Goal: Ask a question

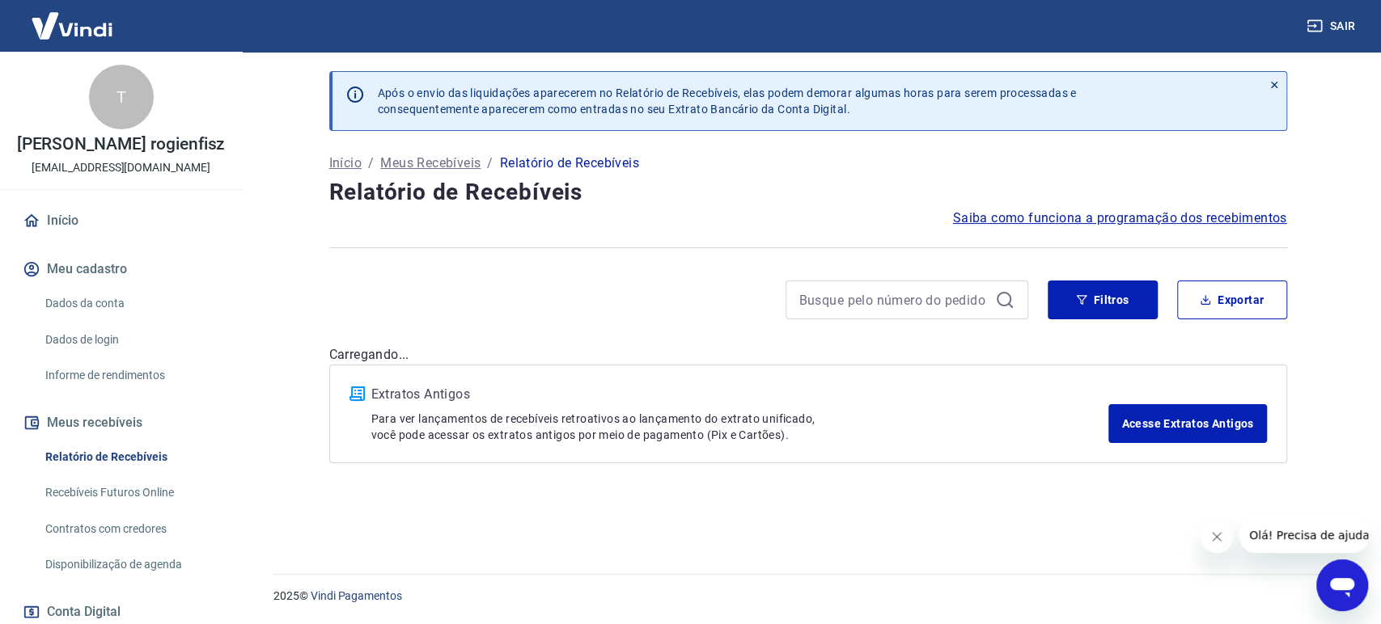
click at [1340, 578] on icon "Abrir janela de mensagens" at bounding box center [1341, 585] width 29 height 29
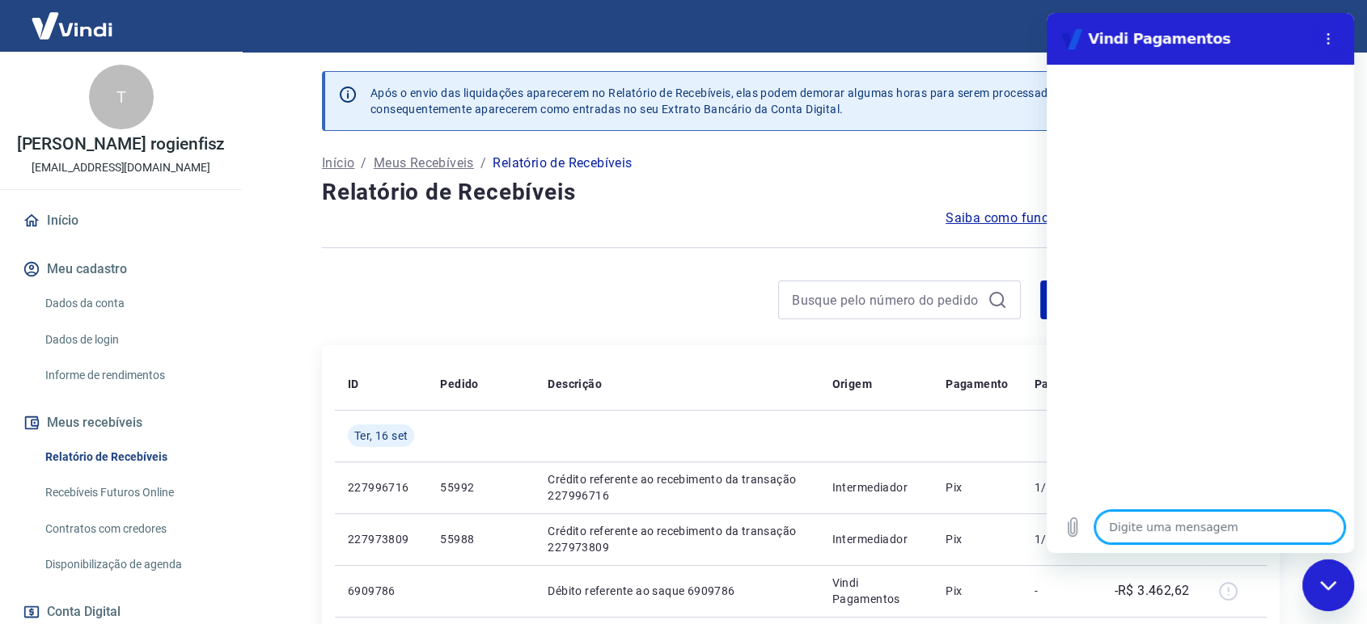
type textarea "o"
type textarea "x"
type textarea "oi"
type textarea "x"
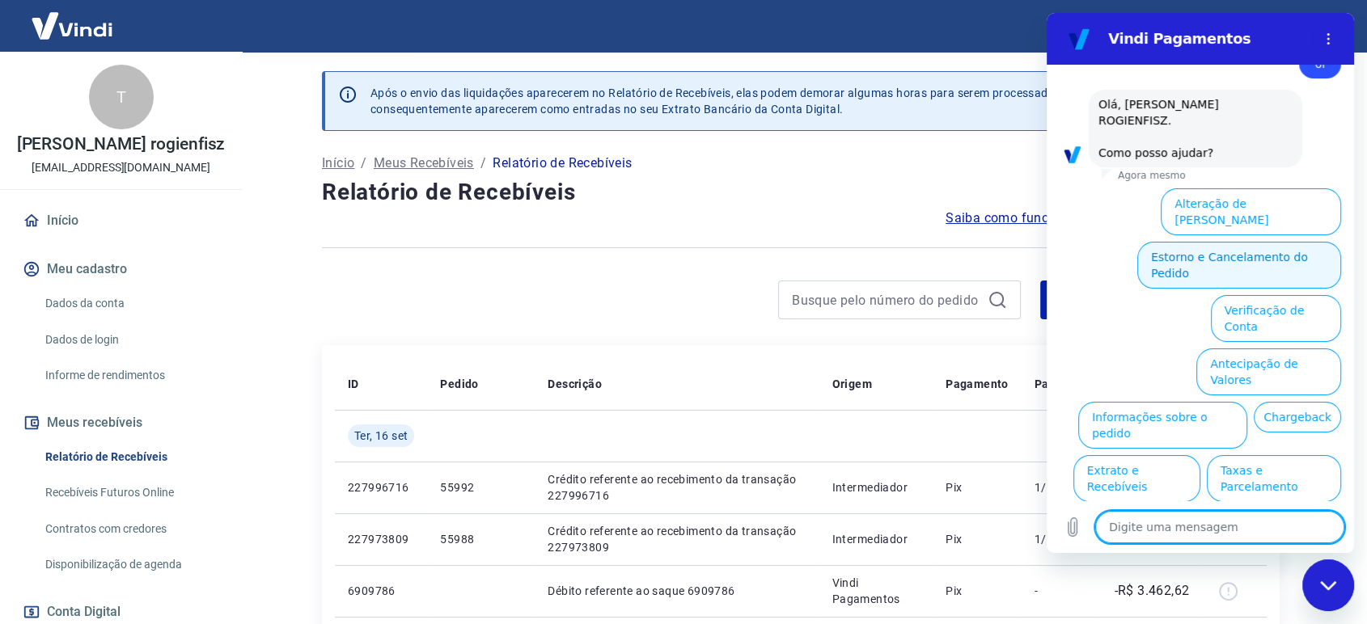
scroll to position [49, 0]
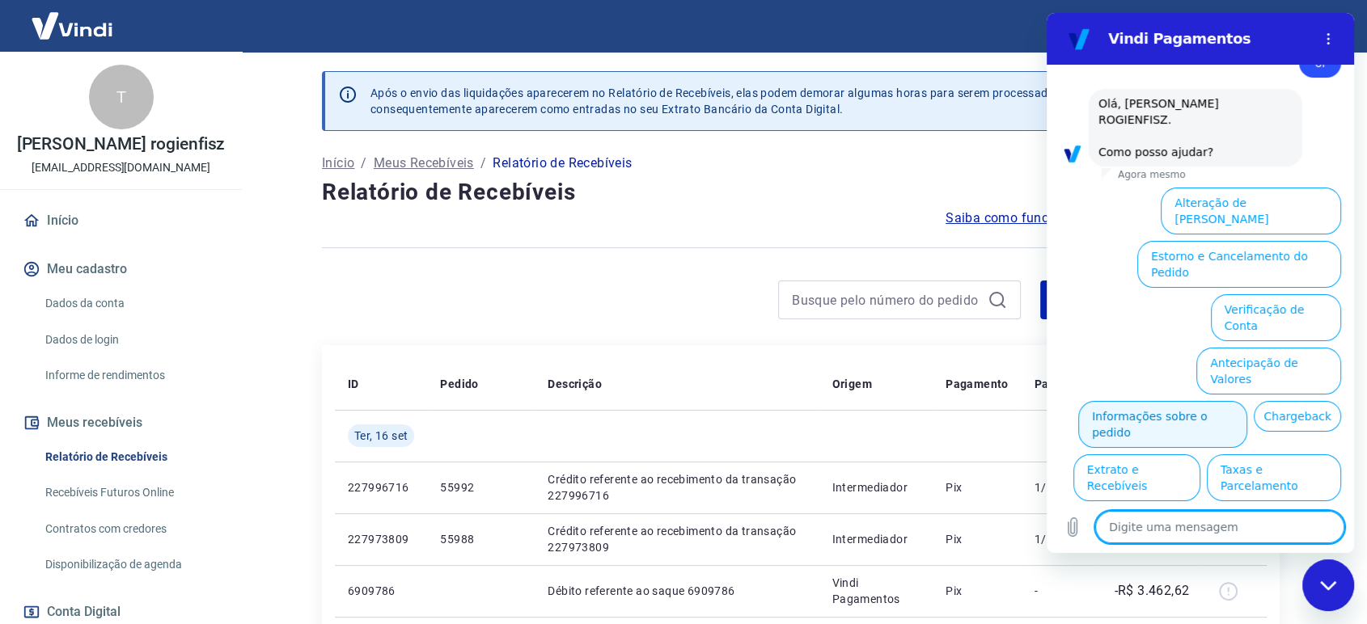
click at [1247, 401] on button "Informações sobre o pedido" at bounding box center [1162, 424] width 169 height 47
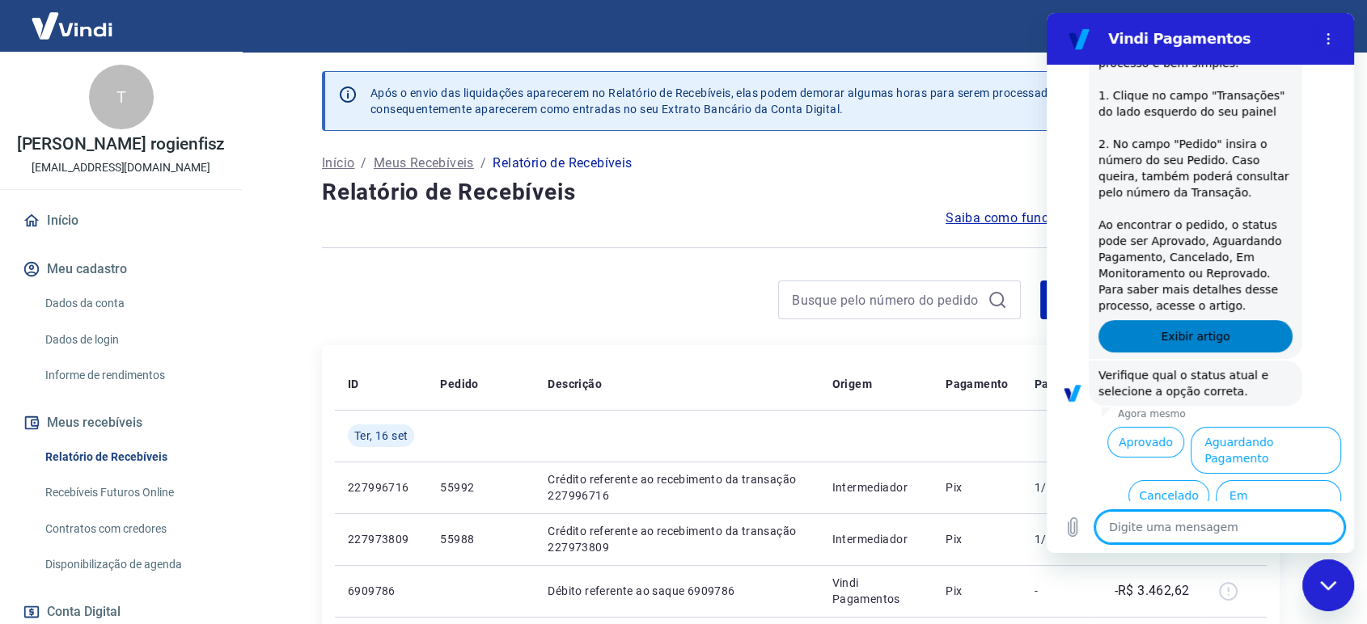
scroll to position [328, 0]
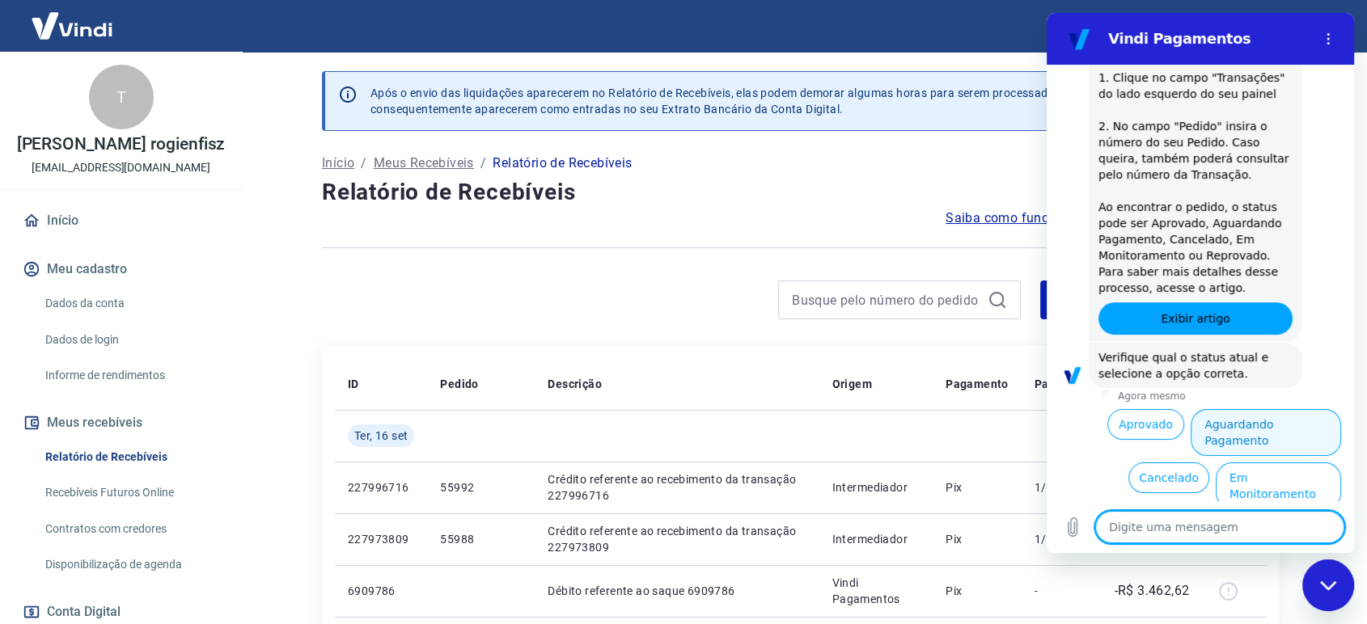
click at [1228, 413] on button "Aguardando Pagamento" at bounding box center [1266, 432] width 150 height 47
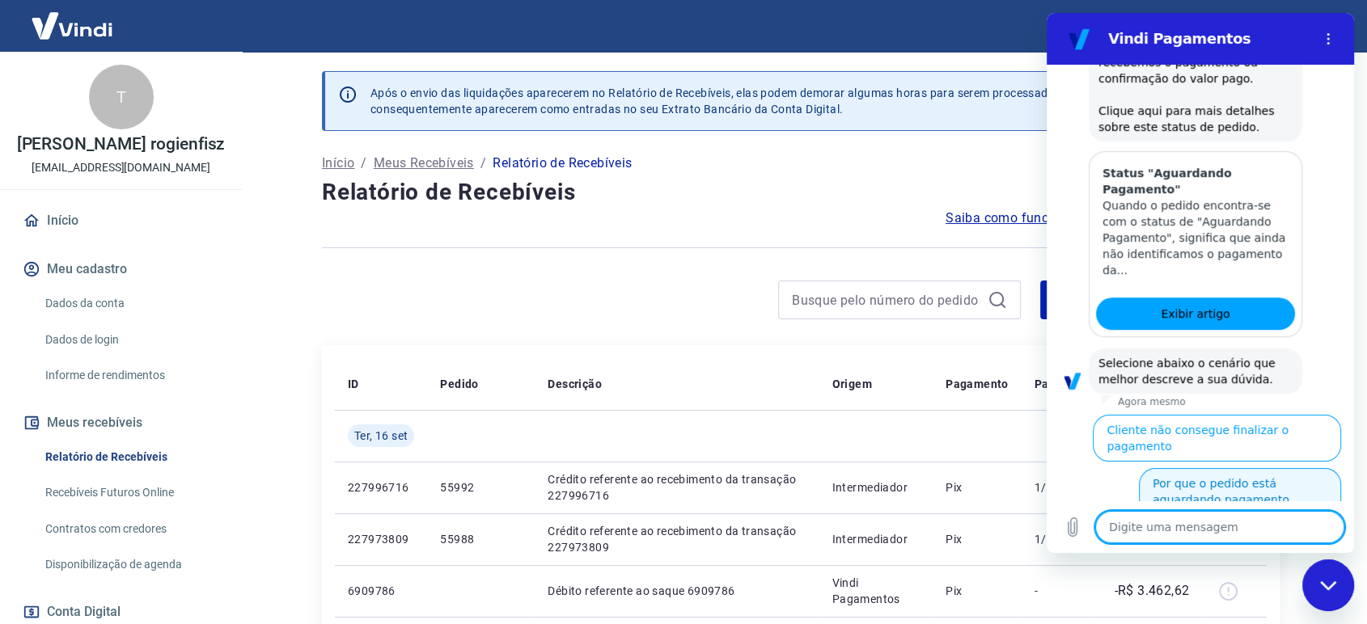
scroll to position [802, 0]
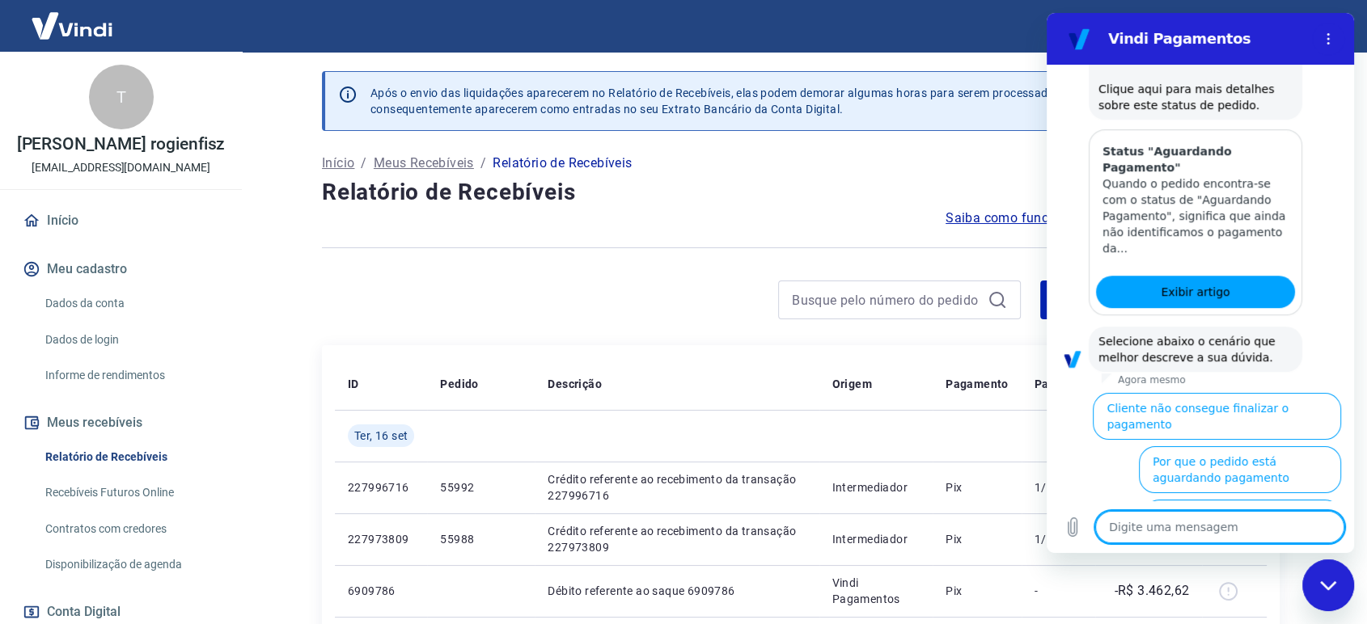
click at [1257, 500] on button "Cliente pagou, mas pedido consta 'Aguardando Pagamento'" at bounding box center [1242, 531] width 198 height 63
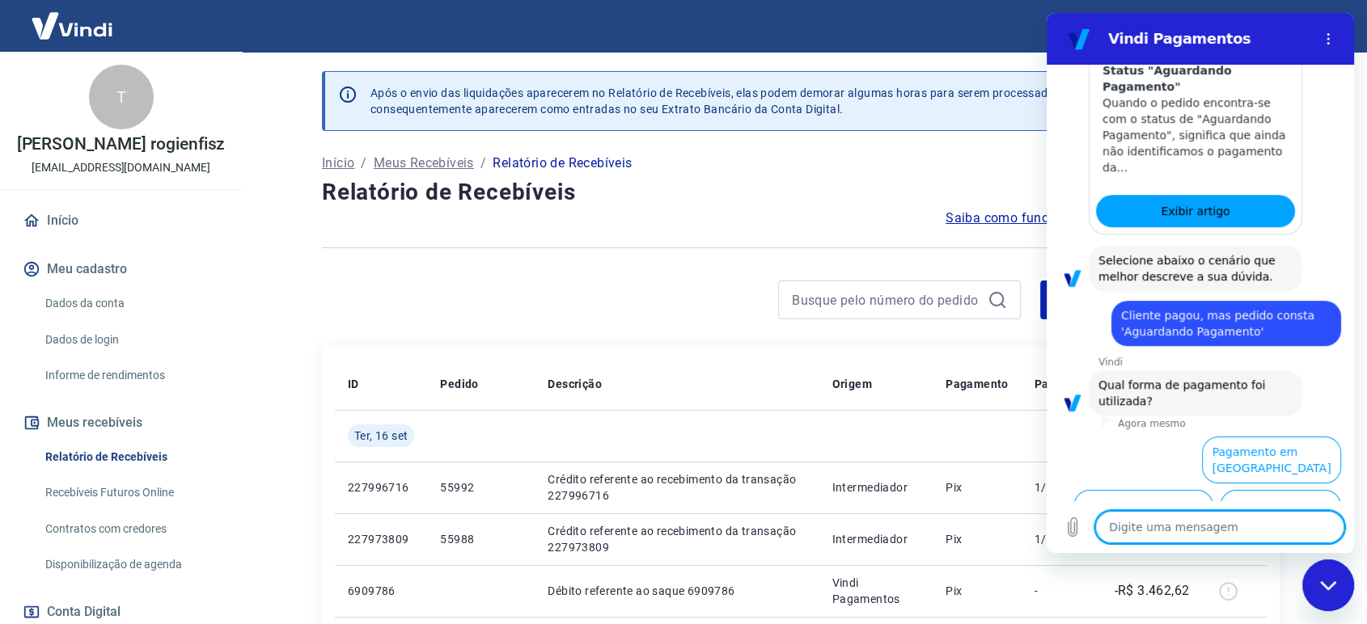
scroll to position [894, 0]
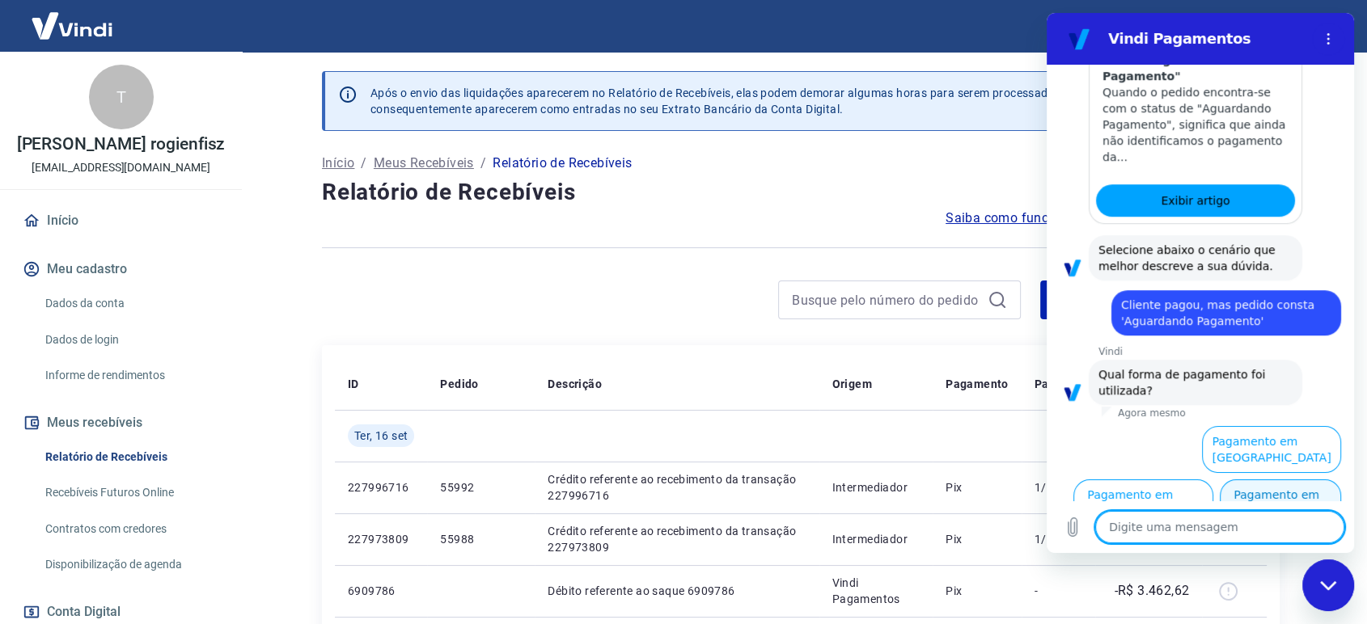
click at [1278, 482] on button "Pagamento em Pix" at bounding box center [1280, 503] width 121 height 47
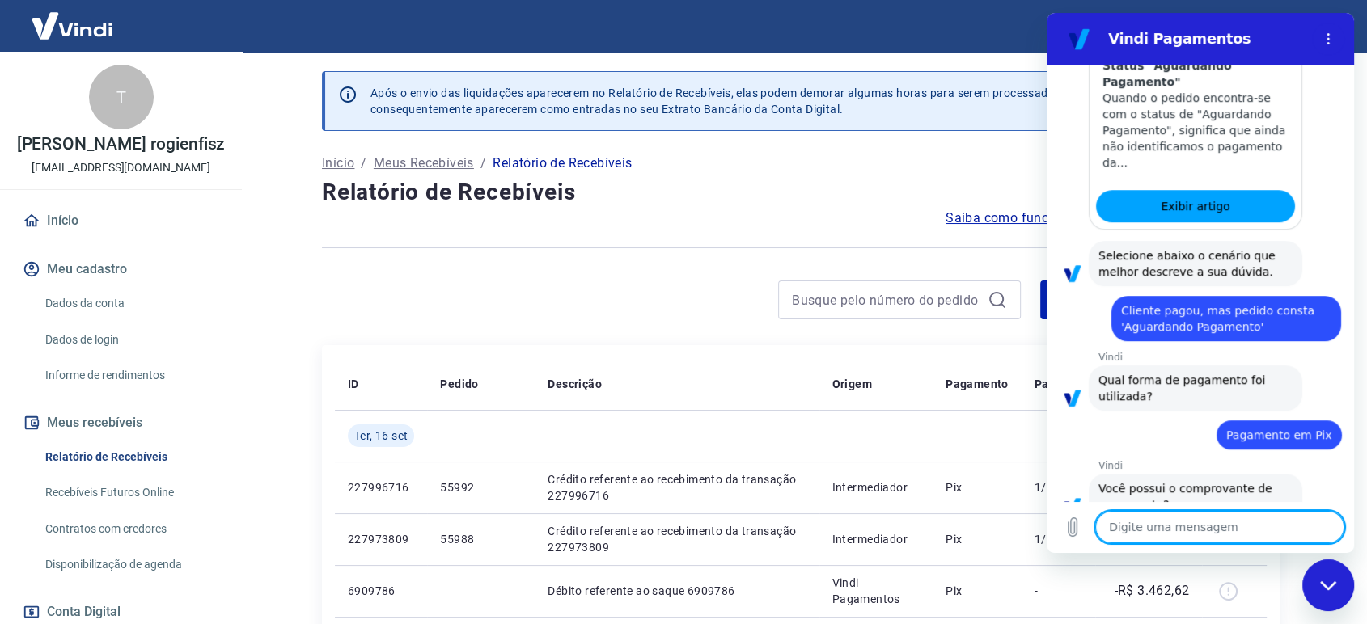
scroll to position [929, 0]
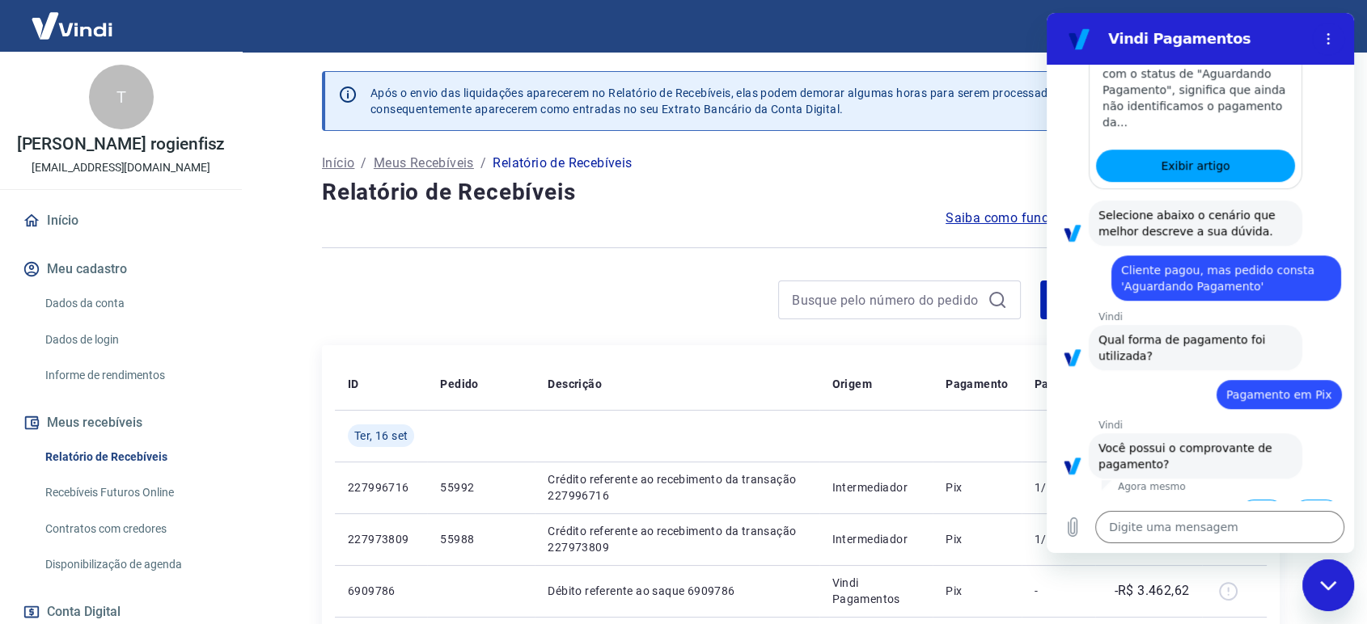
click at [1238, 500] on button "Sim" at bounding box center [1261, 515] width 47 height 31
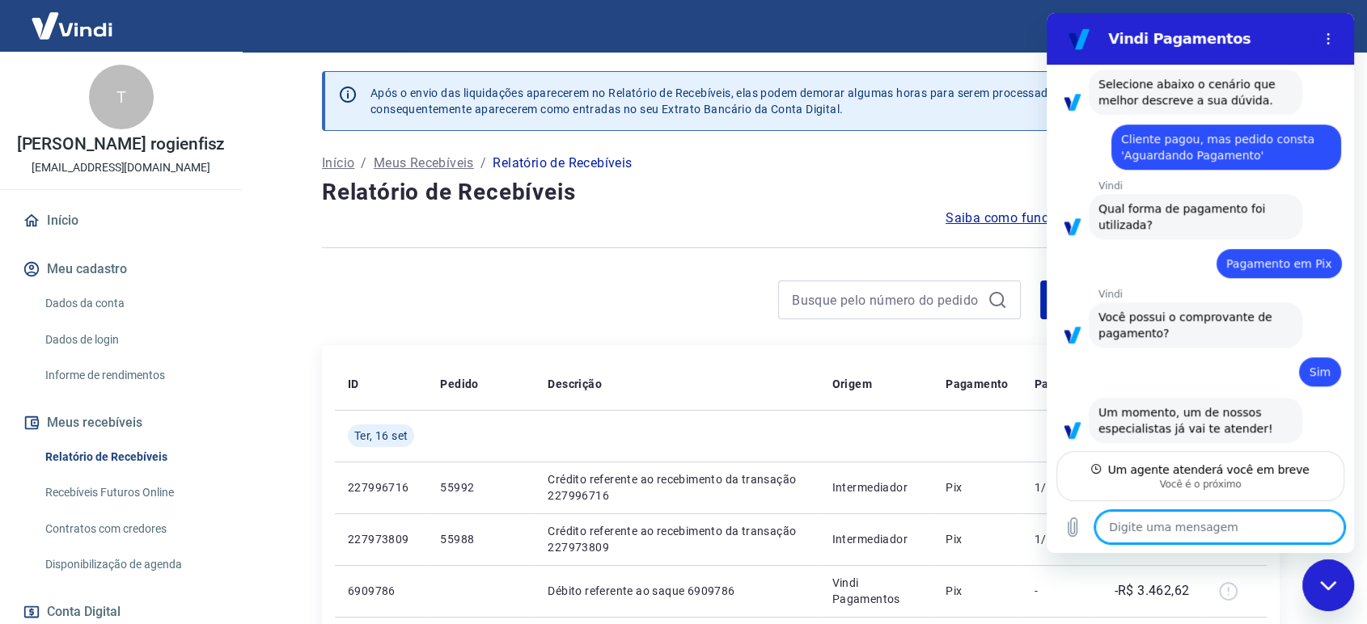
scroll to position [1043, 0]
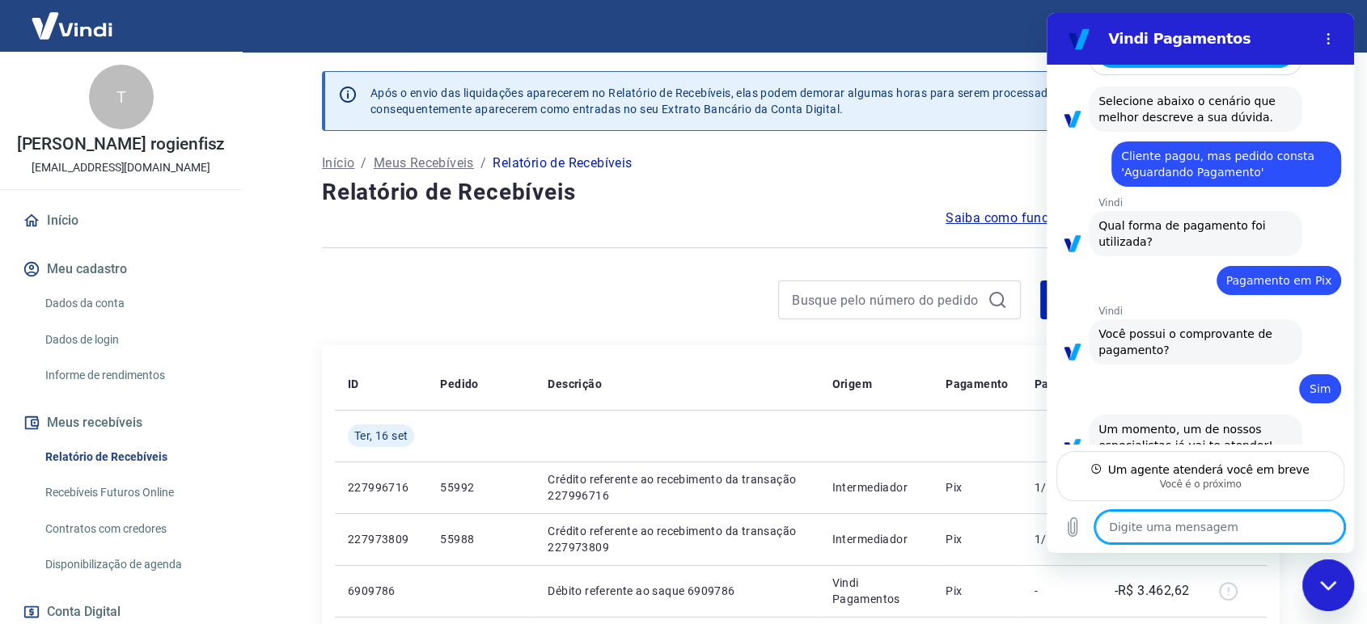
type textarea "x"
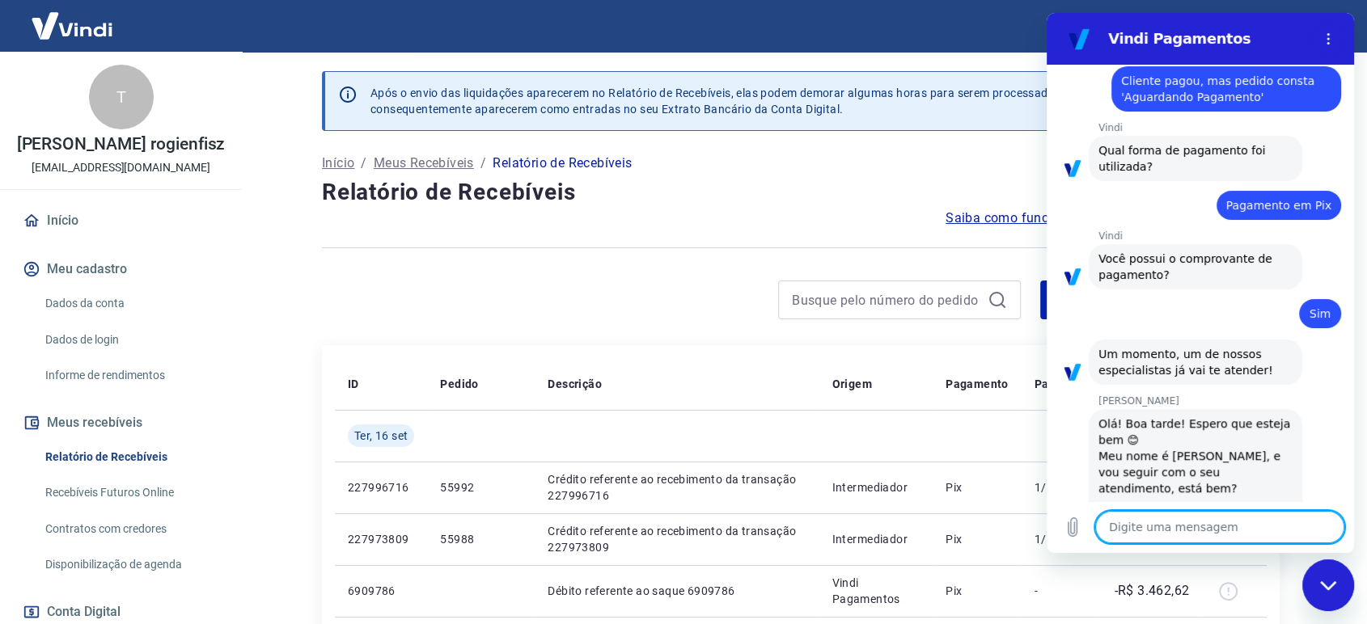
scroll to position [1121, 0]
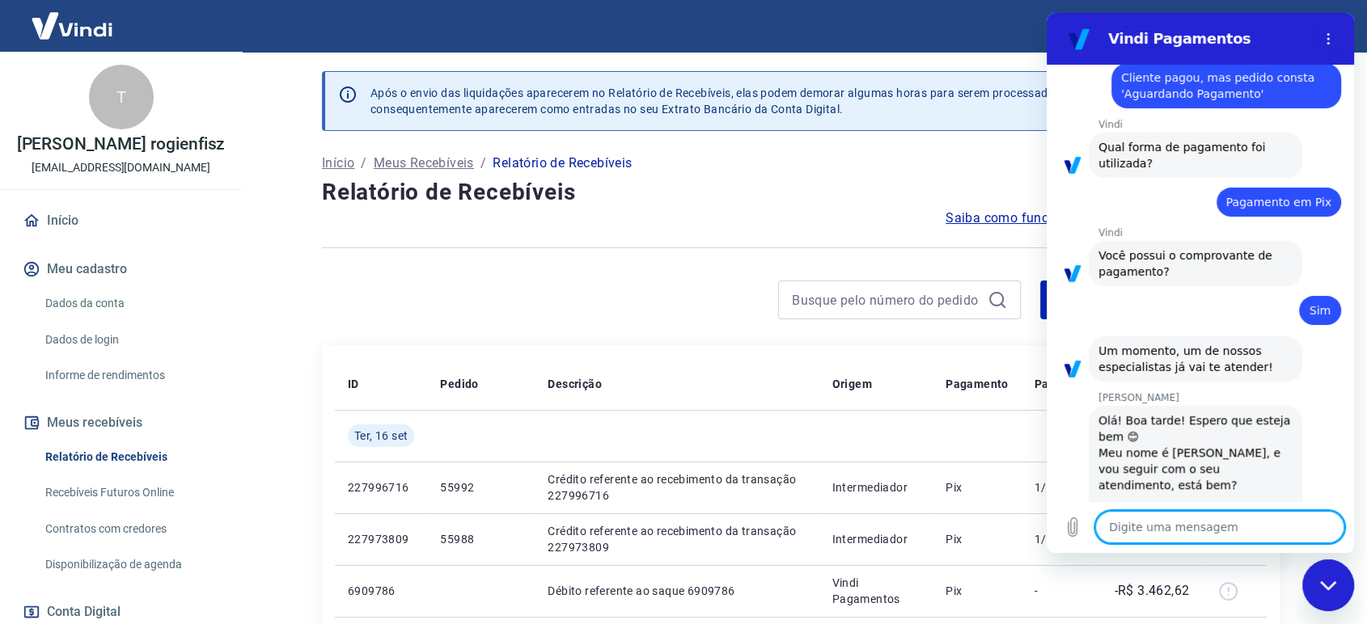
click at [1189, 534] on textarea at bounding box center [1219, 527] width 249 height 32
type textarea "G"
type textarea "x"
type textarea "Ga"
type textarea "x"
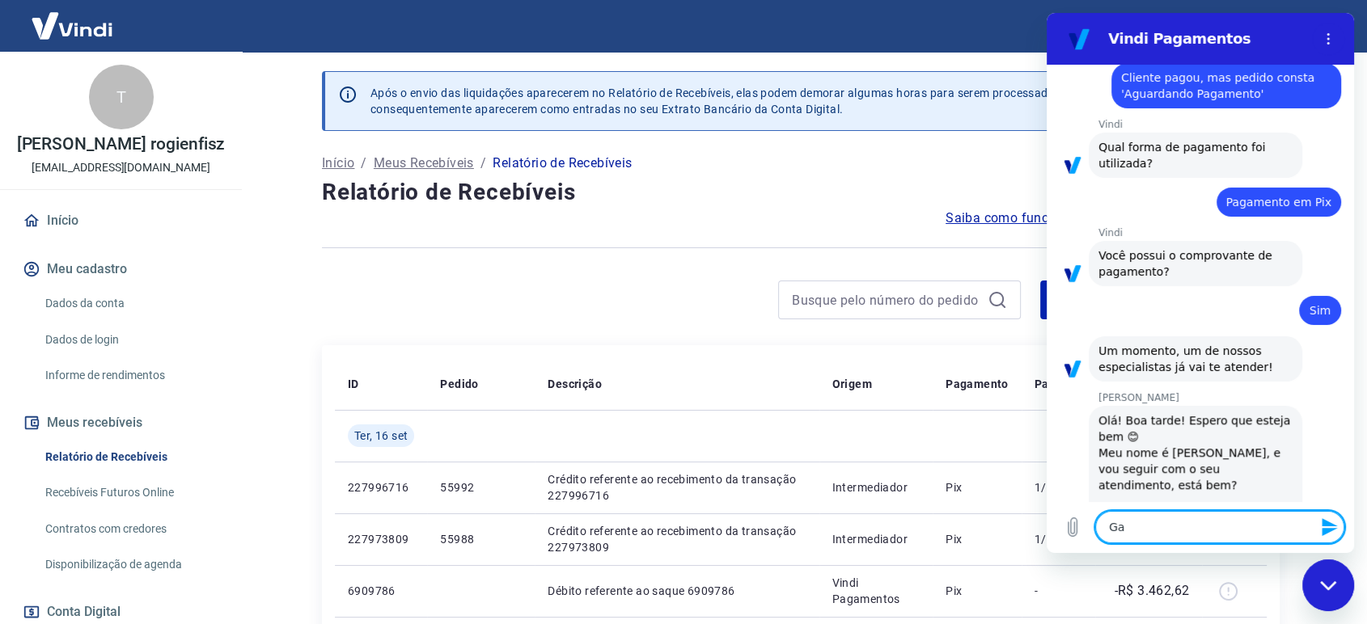
type textarea "Gab"
type textarea "x"
type textarea "Gabr"
type textarea "x"
type textarea "Gabri"
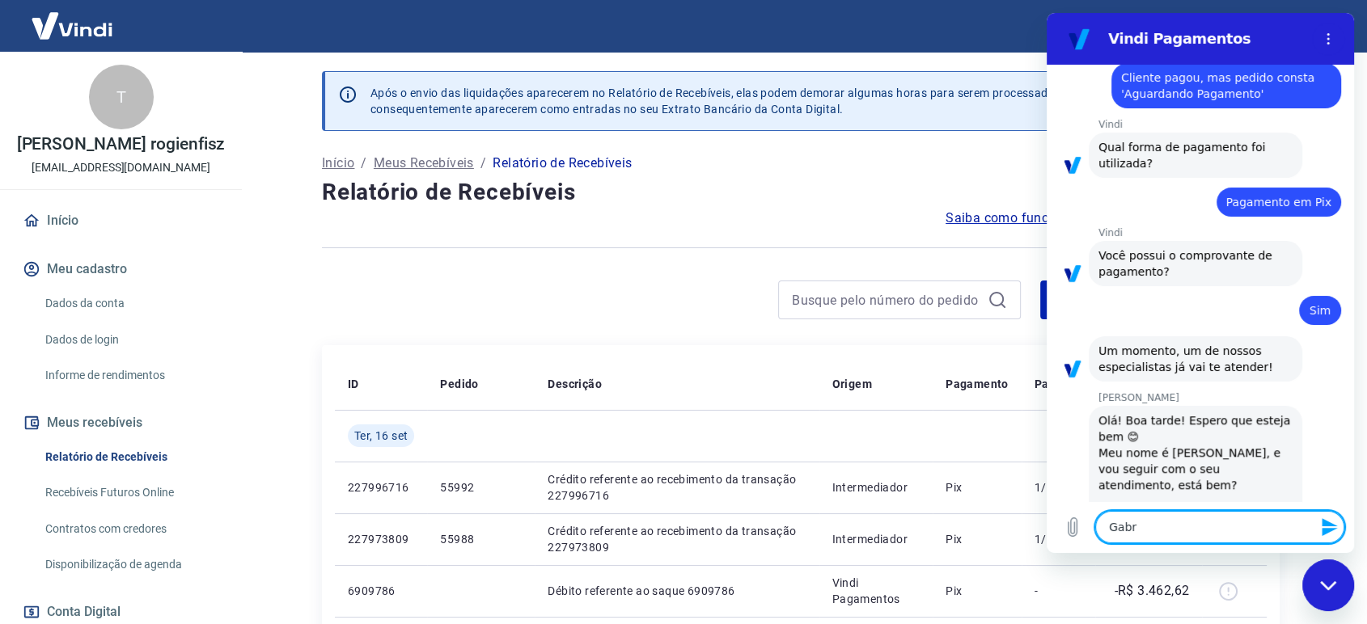
type textarea "x"
type textarea "Gabrie"
type textarea "x"
type textarea "[PERSON_NAME]"
type textarea "x"
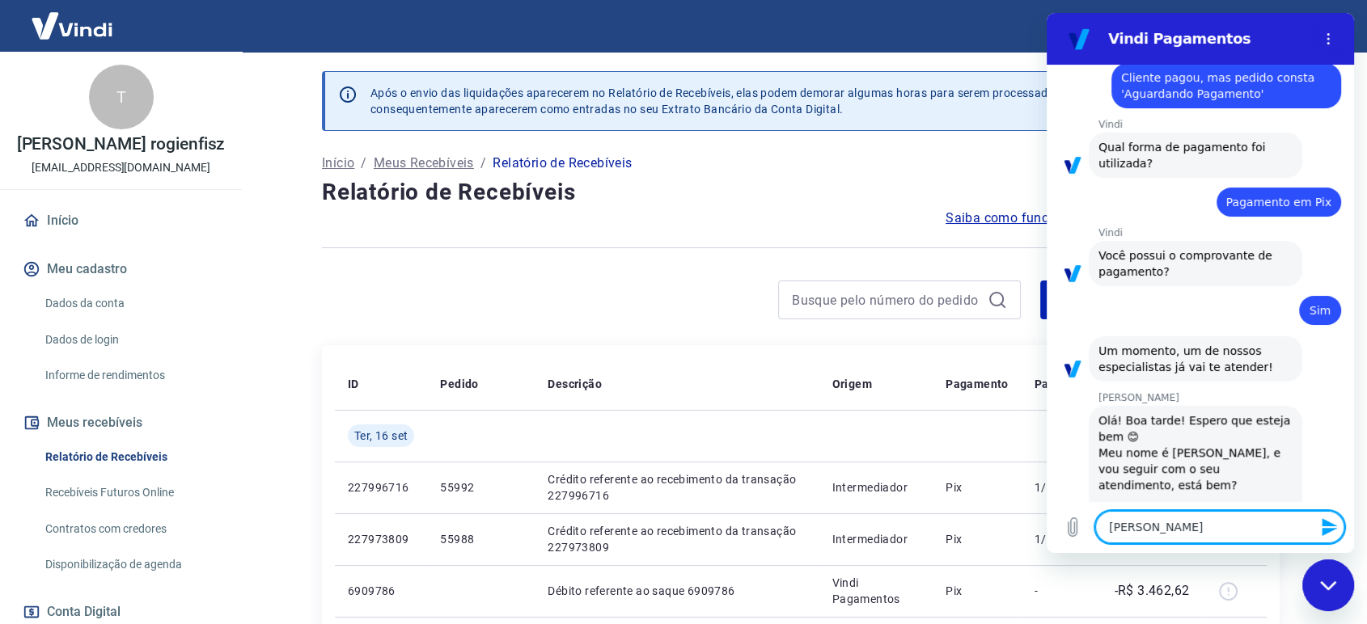
type textarea "Gabriell"
type textarea "x"
type textarea "Gabriella"
type textarea "x"
type textarea "Gabriella"
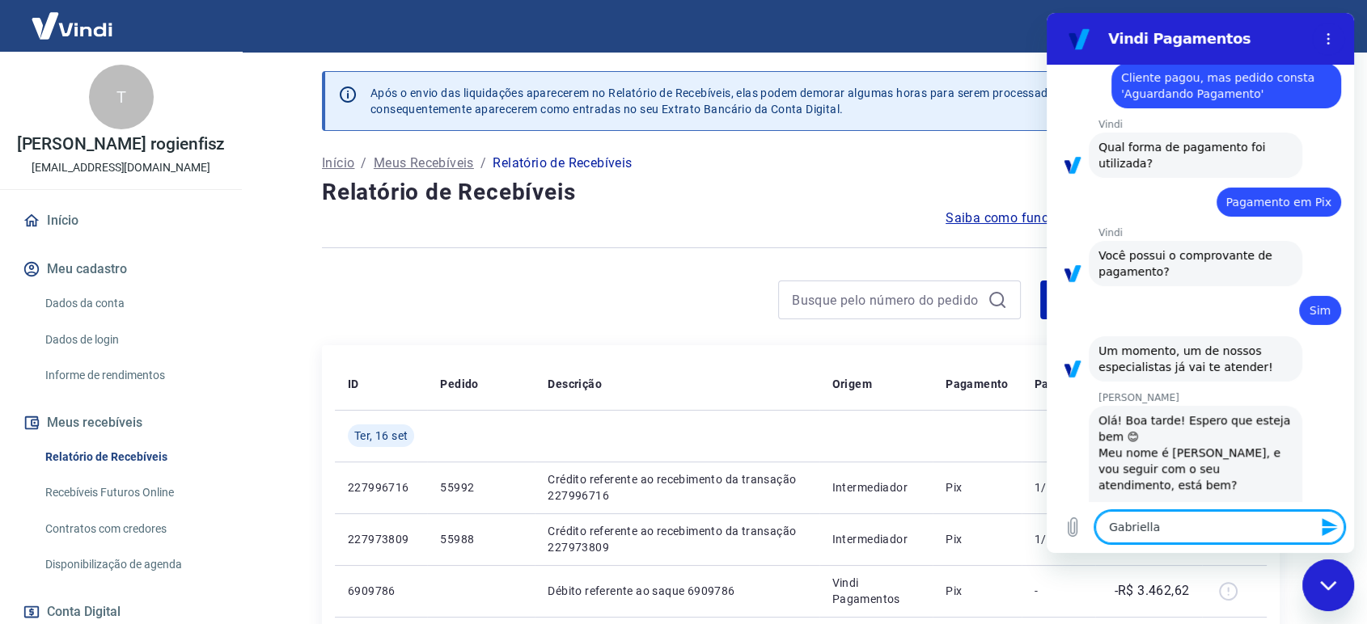
type textarea "x"
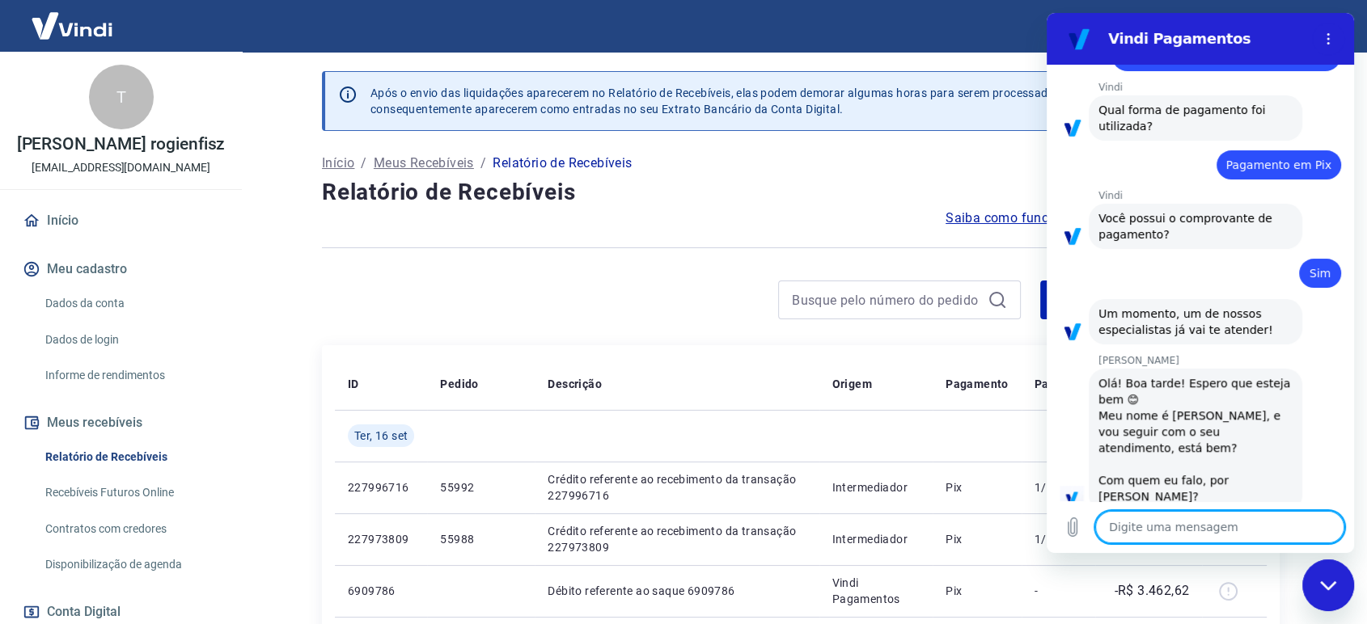
type textarea "x"
type textarea "A"
type textarea "x"
type textarea "An"
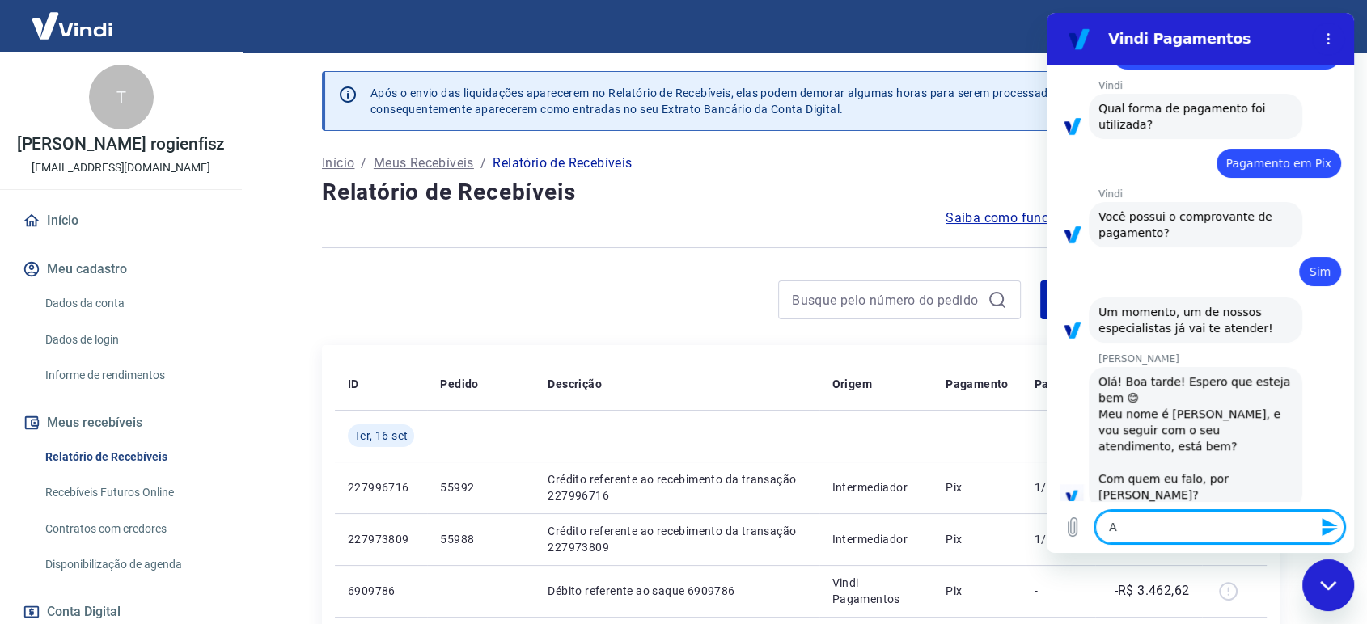
type textarea "x"
type textarea "A"
type textarea "x"
type textarea "O"
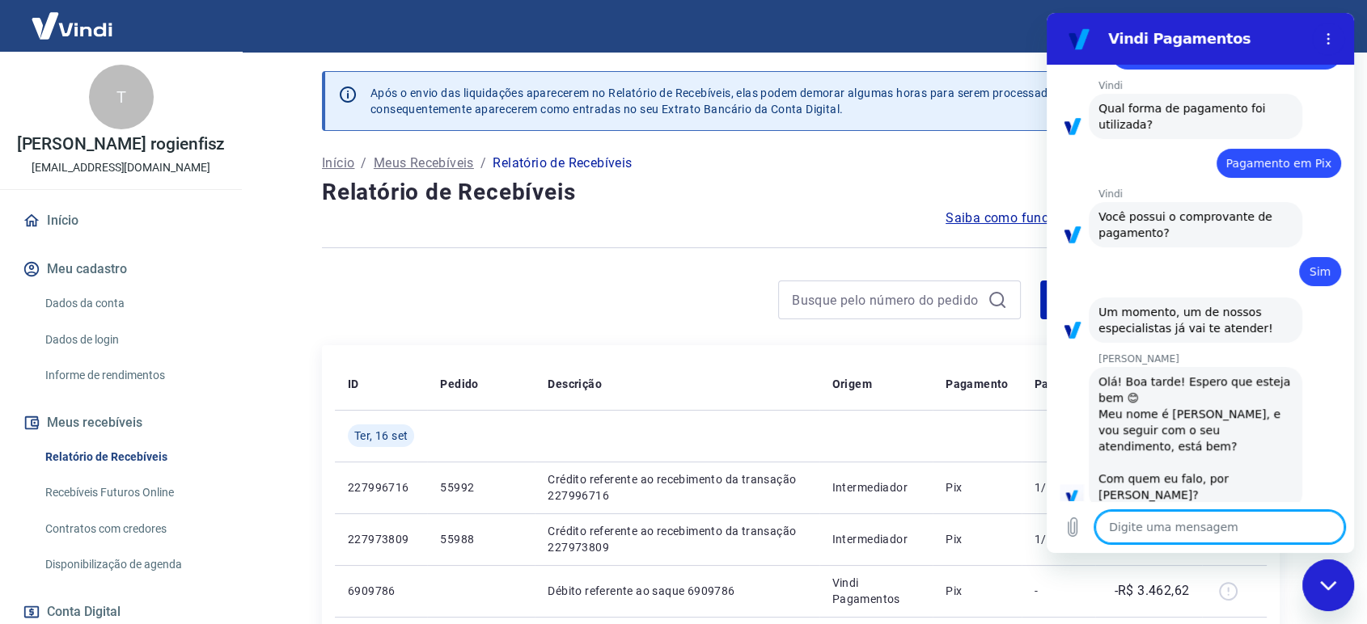
type textarea "x"
type textarea "Oi"
type textarea "x"
type textarea "Oi"
type textarea "x"
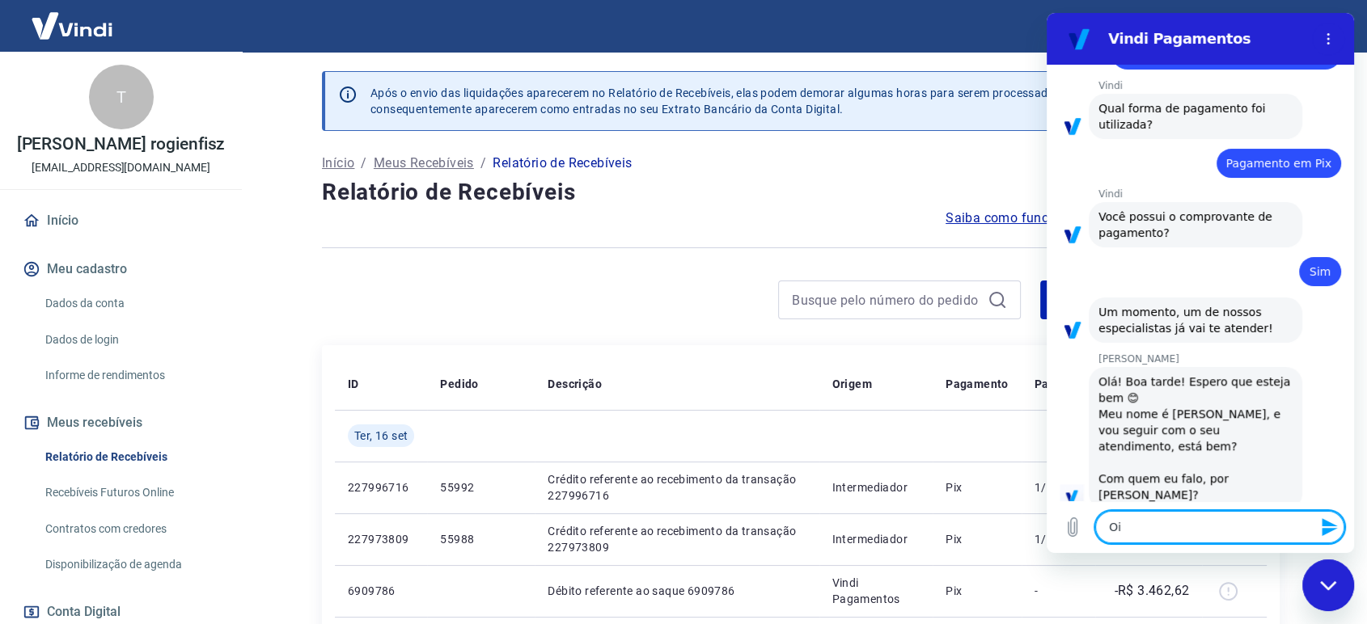
type textarea "Oi M"
type textarea "x"
type textarea "Oi Ma"
type textarea "x"
type textarea "Oi Mar"
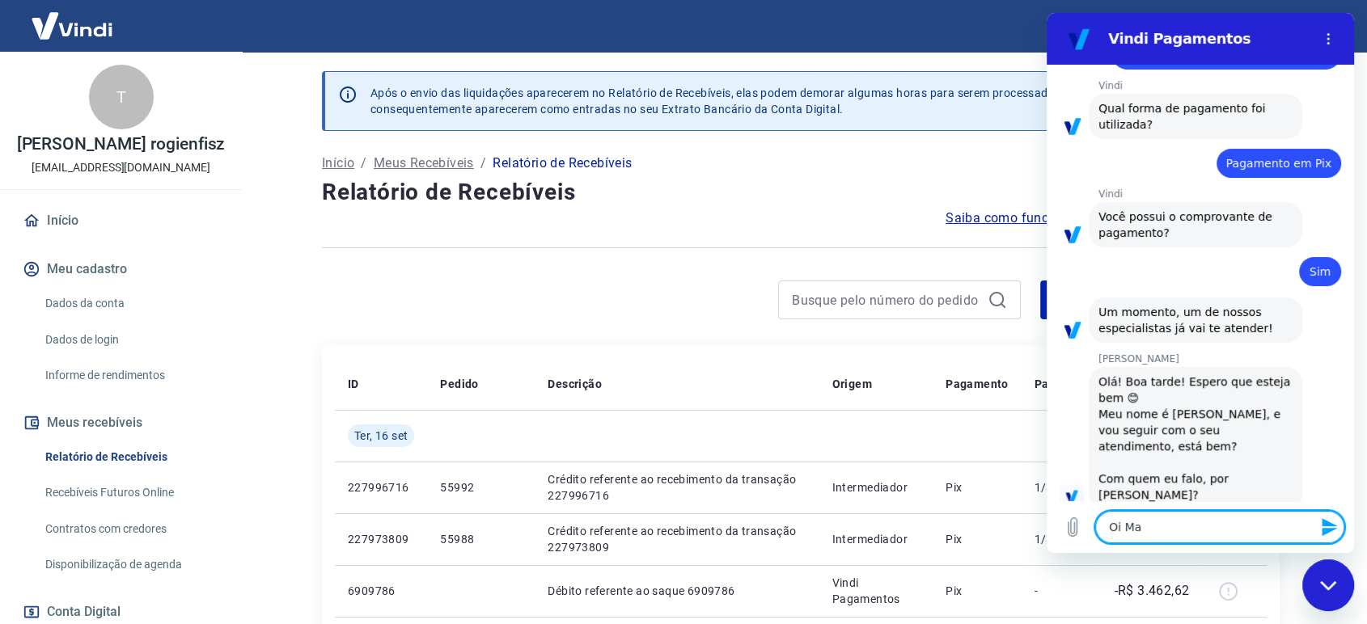
type textarea "x"
type textarea "[PERSON_NAME]"
type textarea "x"
type textarea "[PERSON_NAME]"
type textarea "x"
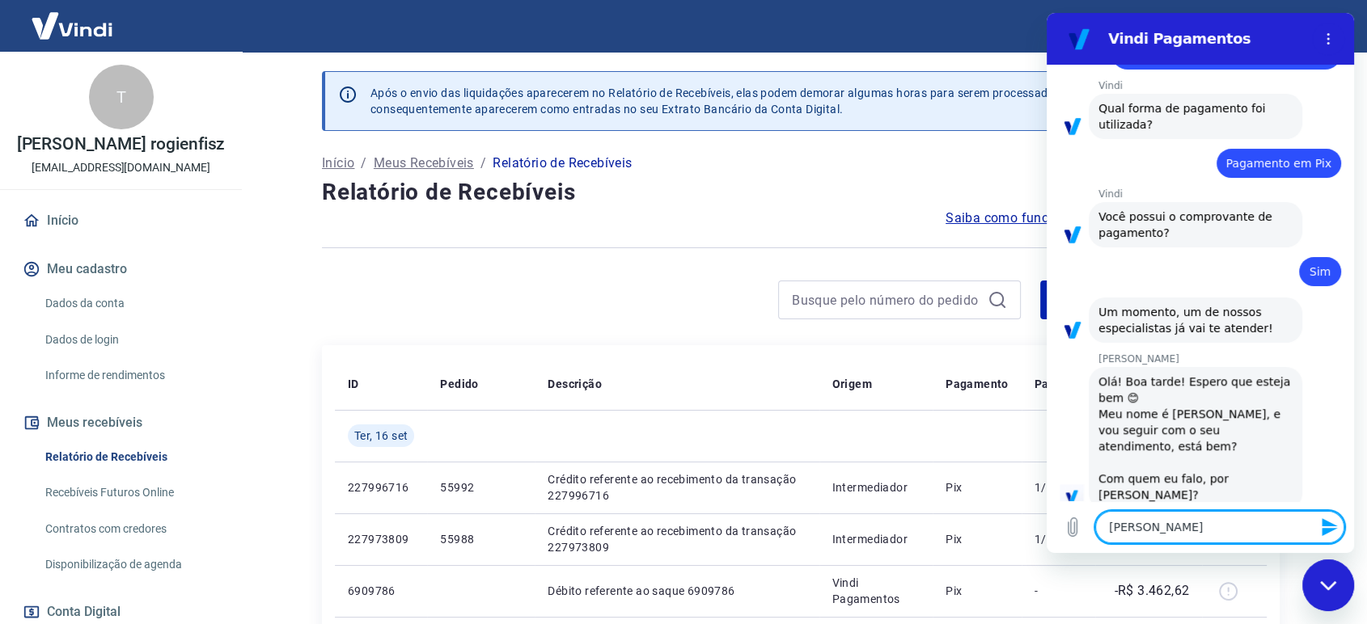
type textarea "[PERSON_NAME]"
type textarea "x"
type textarea "[PERSON_NAME]"
type textarea "x"
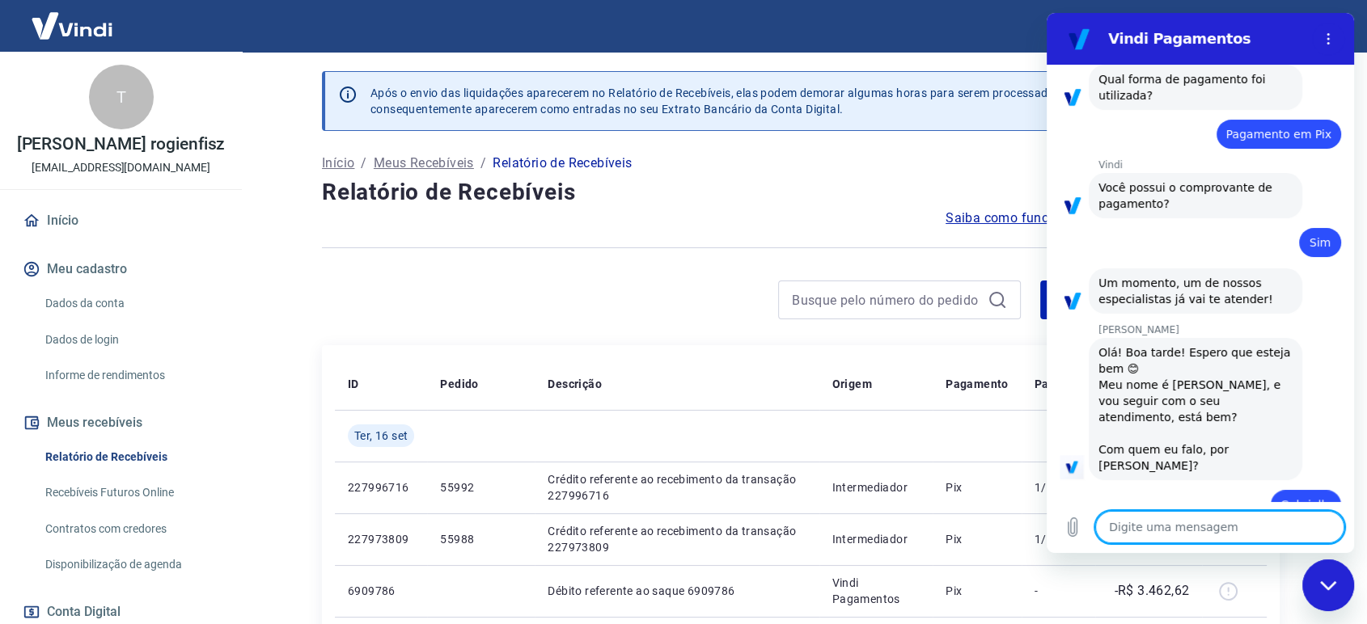
type textarea "x"
type textarea "U"
type textarea "x"
type textarea "Um"
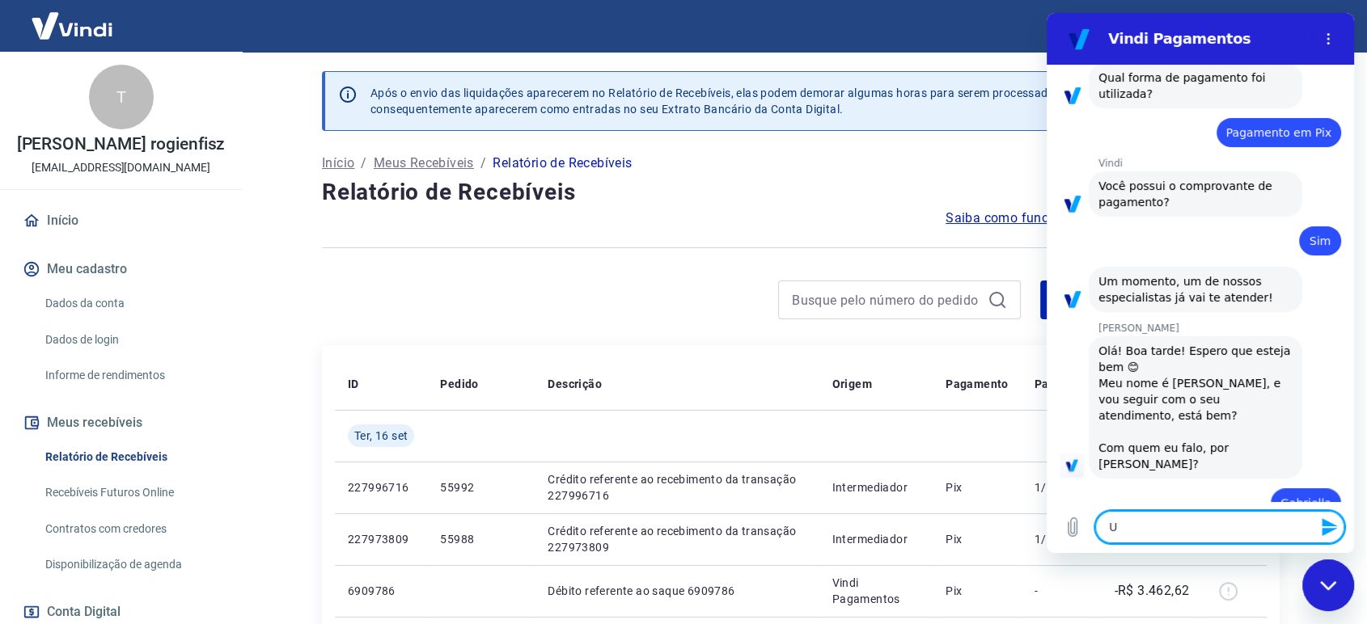
type textarea "x"
type textarea "Uma"
type textarea "x"
type textarea "Uma"
type textarea "x"
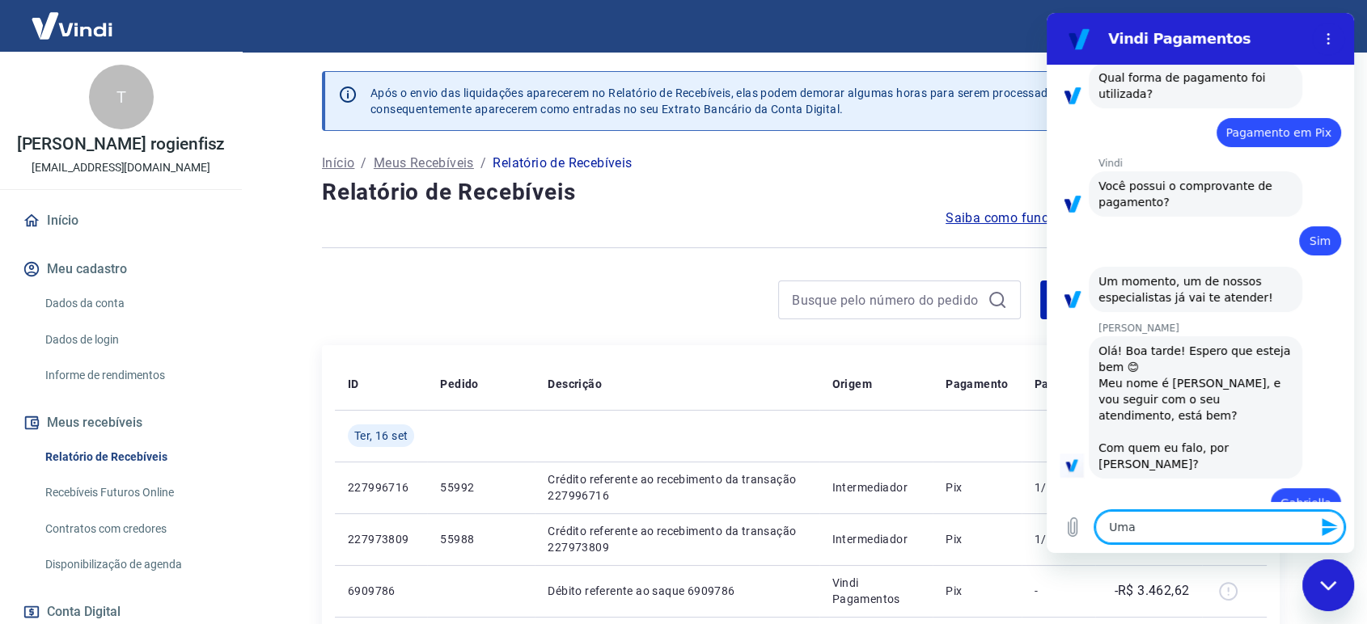
type textarea "Uma c"
type textarea "x"
type textarea "Uma cl"
type textarea "x"
type textarea "Uma cli"
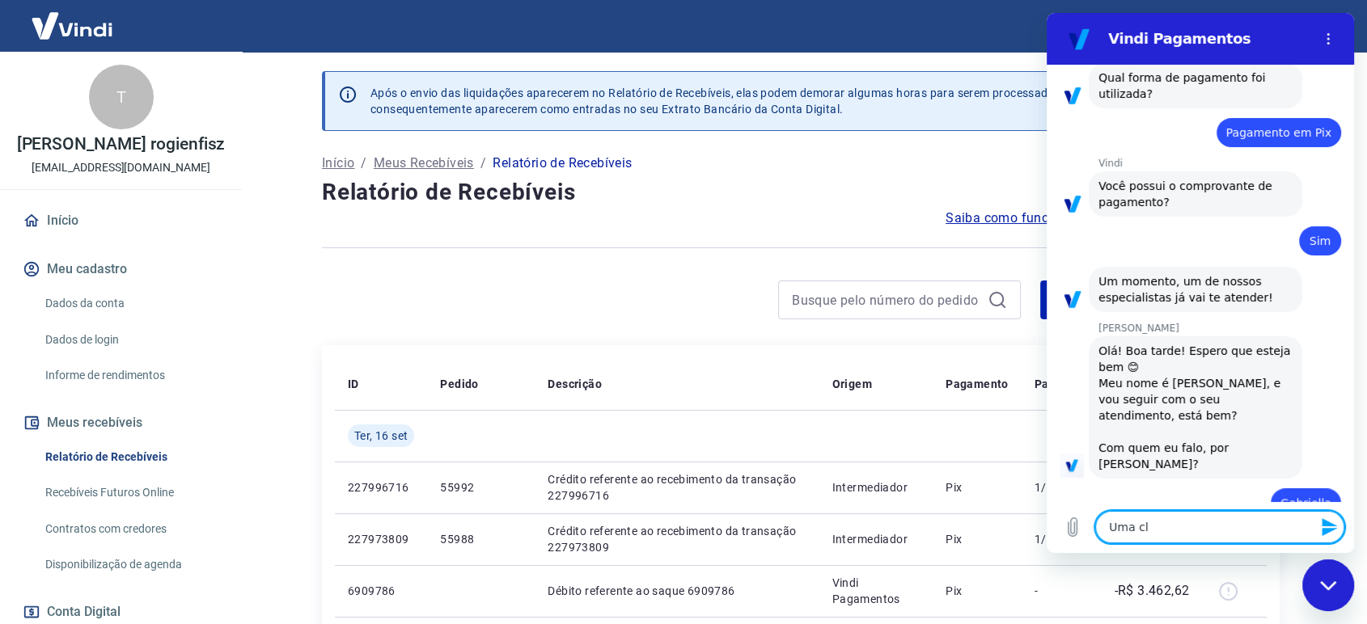
type textarea "x"
type textarea "Uma clie"
type textarea "x"
type textarea "Uma clien"
type textarea "x"
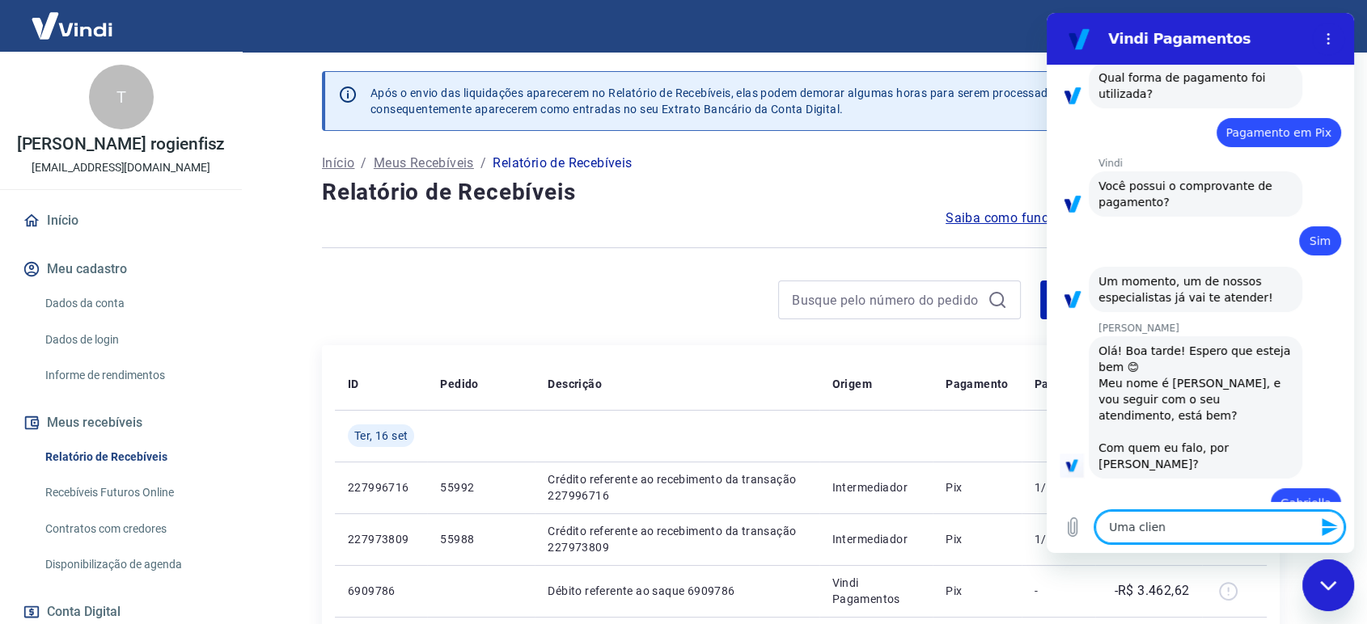
type textarea "Uma client"
type textarea "x"
type textarea "Uma cliente"
type textarea "x"
type textarea "Uma cliente"
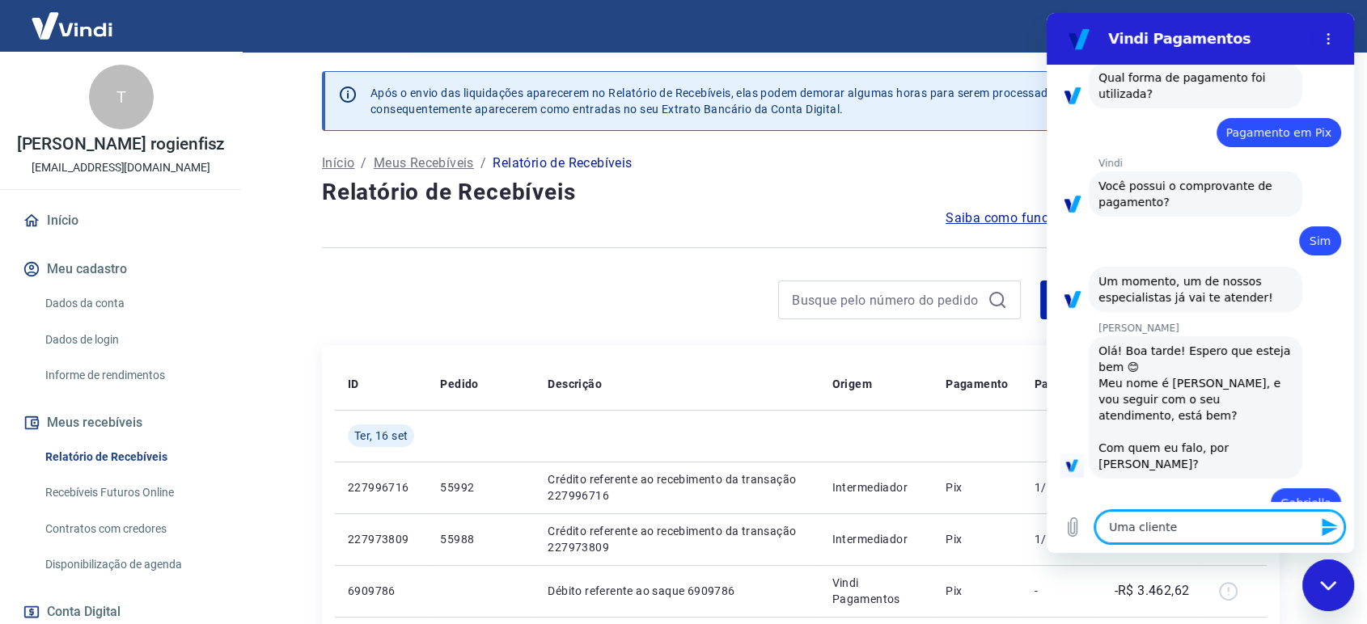
type textarea "x"
type textarea "Uma cliente r"
type textarea "x"
type textarea "Uma cliente re"
type textarea "x"
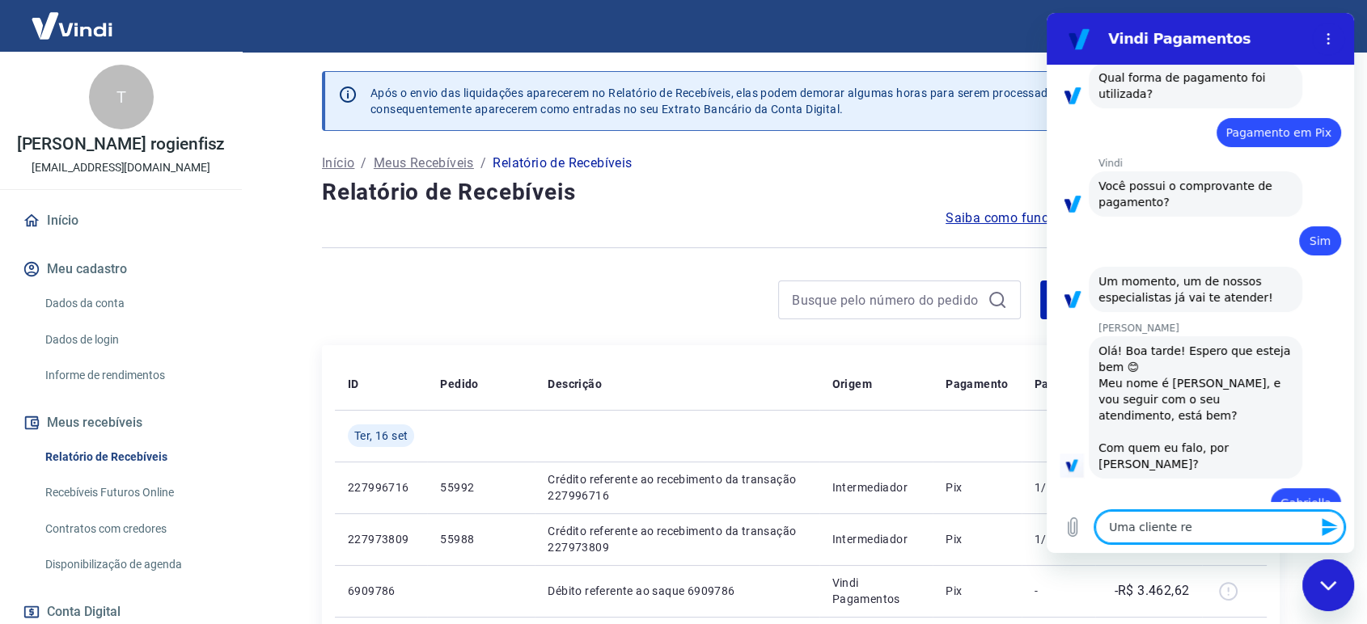
type textarea "Uma cliente rea"
type textarea "x"
type textarea "Uma cliente real"
type textarea "x"
type textarea "Uma cliente reali"
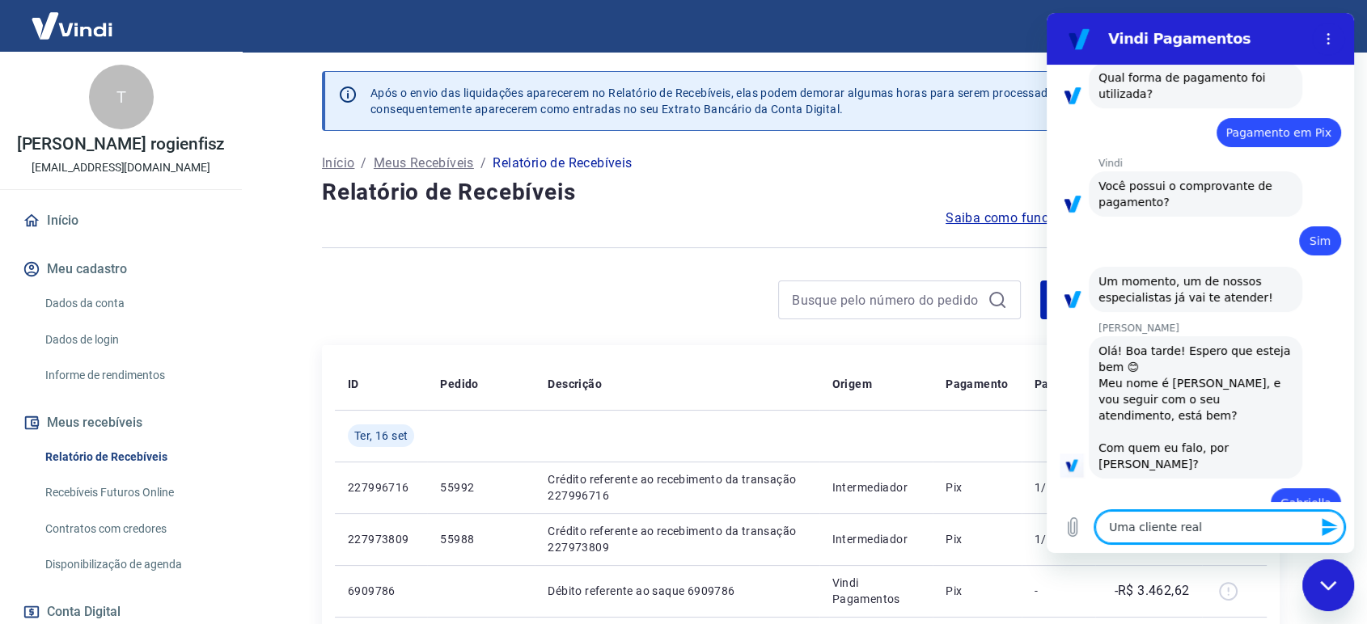
type textarea "x"
type textarea "Uma cliente realiz"
type textarea "x"
type textarea "Uma cliente realizo"
type textarea "x"
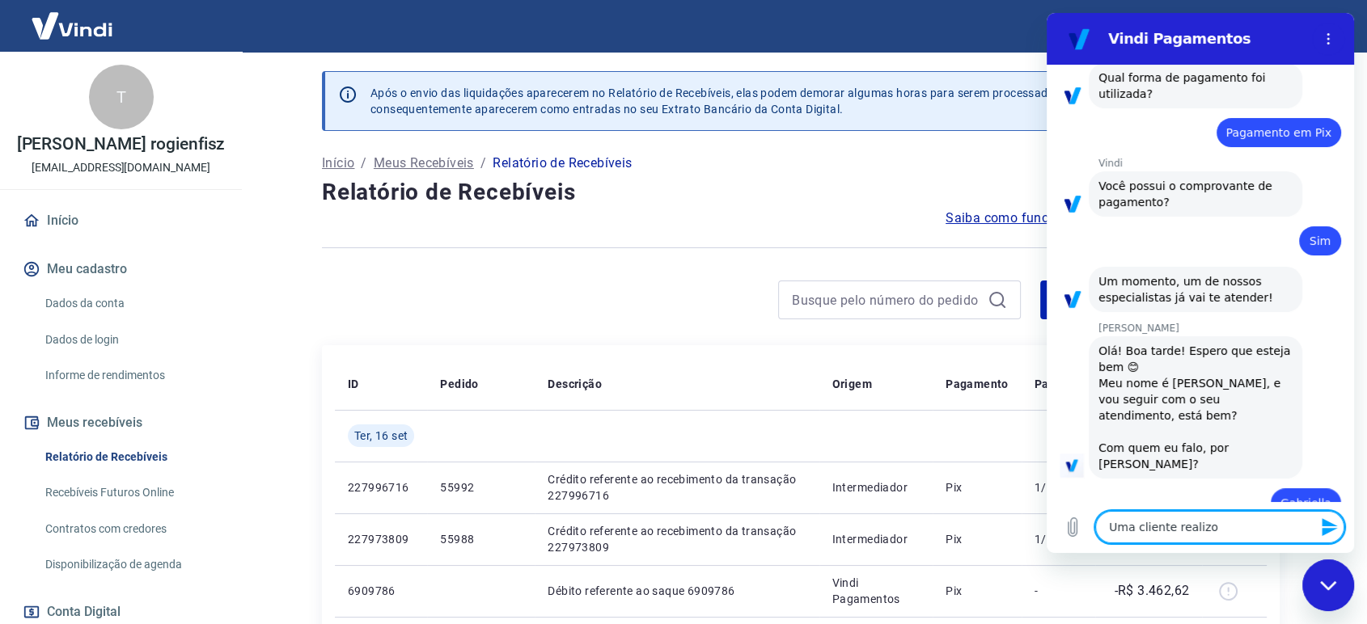
type textarea "Uma cliente realizou"
type textarea "x"
type textarea "Uma cliente realizou"
type textarea "x"
type textarea "Uma cliente realizou i"
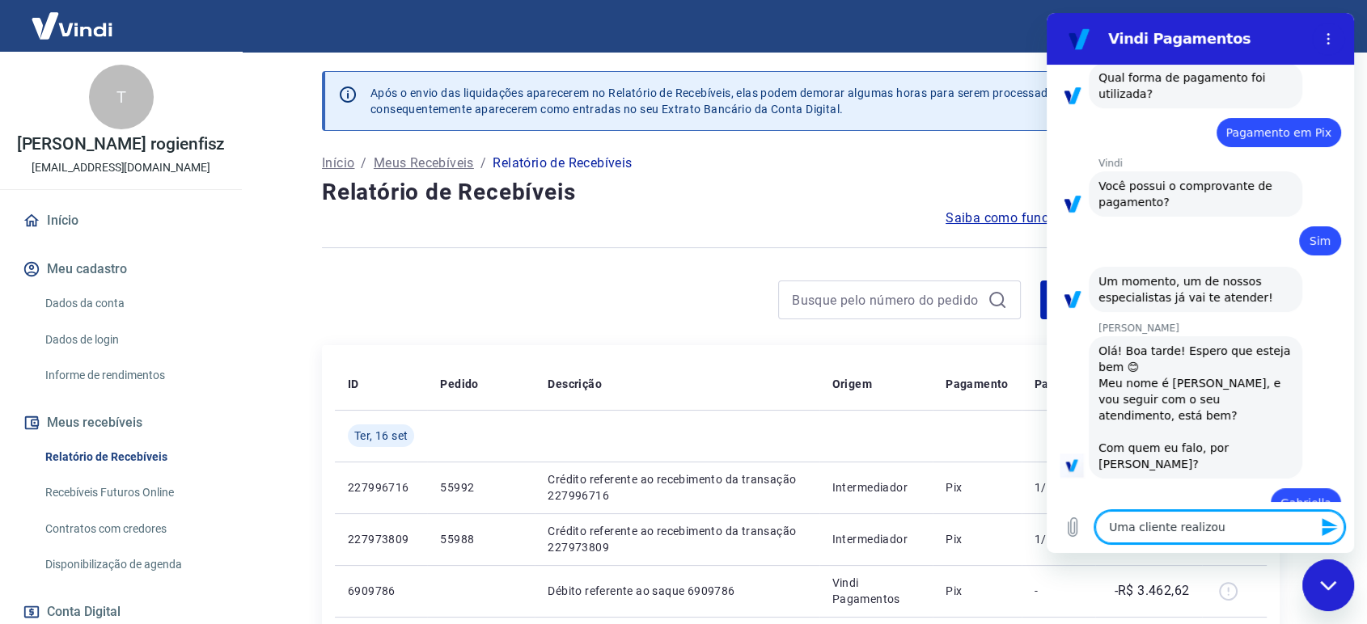
type textarea "x"
type textarea "Uma cliente realizou"
type textarea "x"
type textarea "Uma cliente realizou o"
type textarea "x"
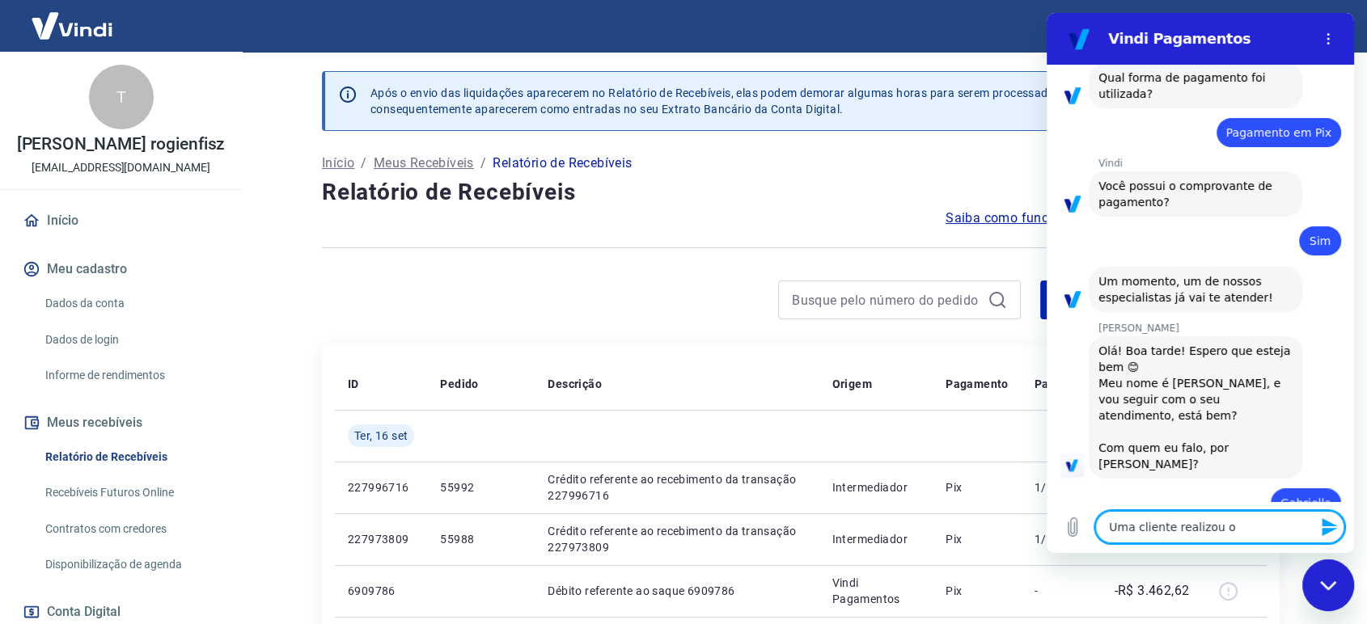
type textarea "Uma cliente realizou o"
type textarea "x"
type textarea "Uma cliente realizou o p"
type textarea "x"
type textarea "Uma cliente realizou o pa"
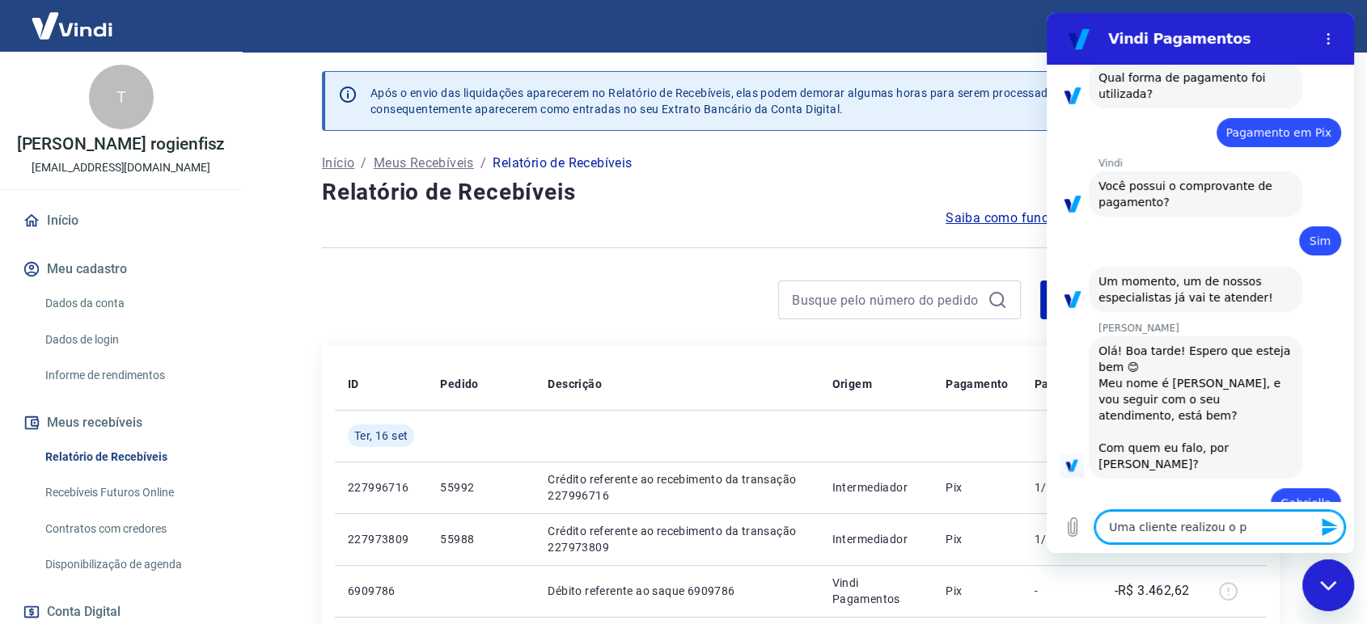
type textarea "x"
type textarea "Uma cliente realizou o pag"
type textarea "x"
type textarea "Uma cliente realizou o paga"
type textarea "x"
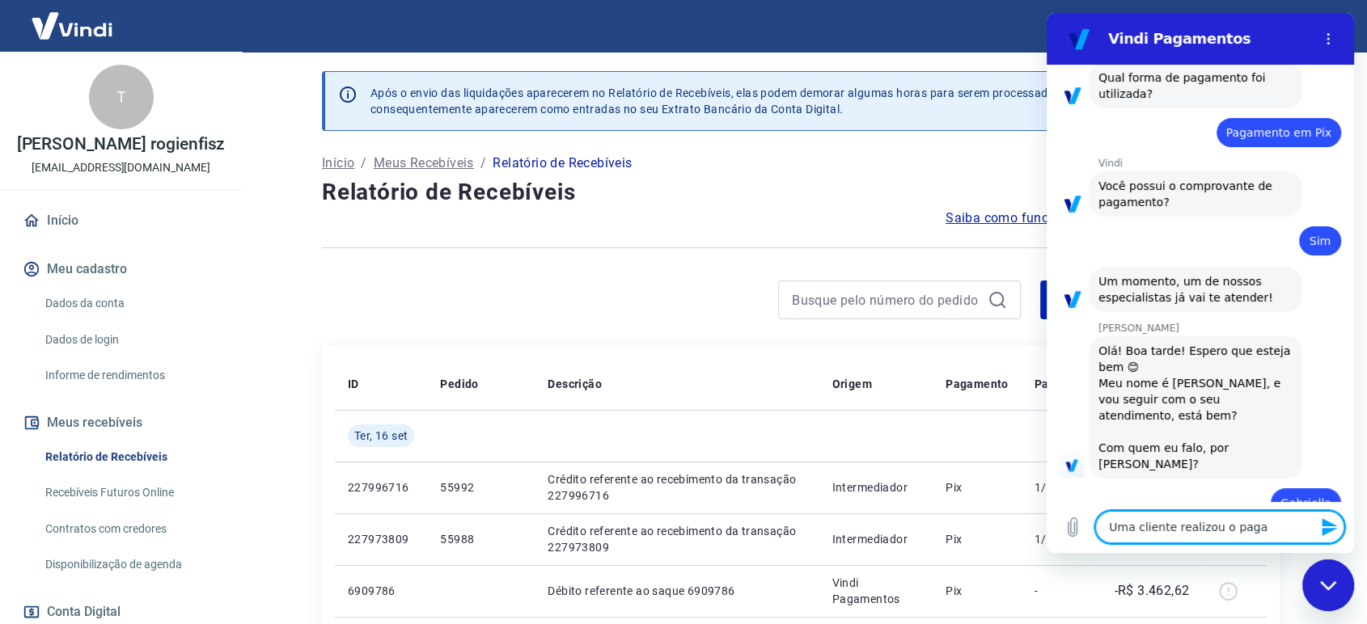
type textarea "Uma cliente realizou o pagam"
type textarea "x"
type textarea "Uma cliente realizou o pagame"
type textarea "x"
type textarea "Uma cliente realizou o pagamen"
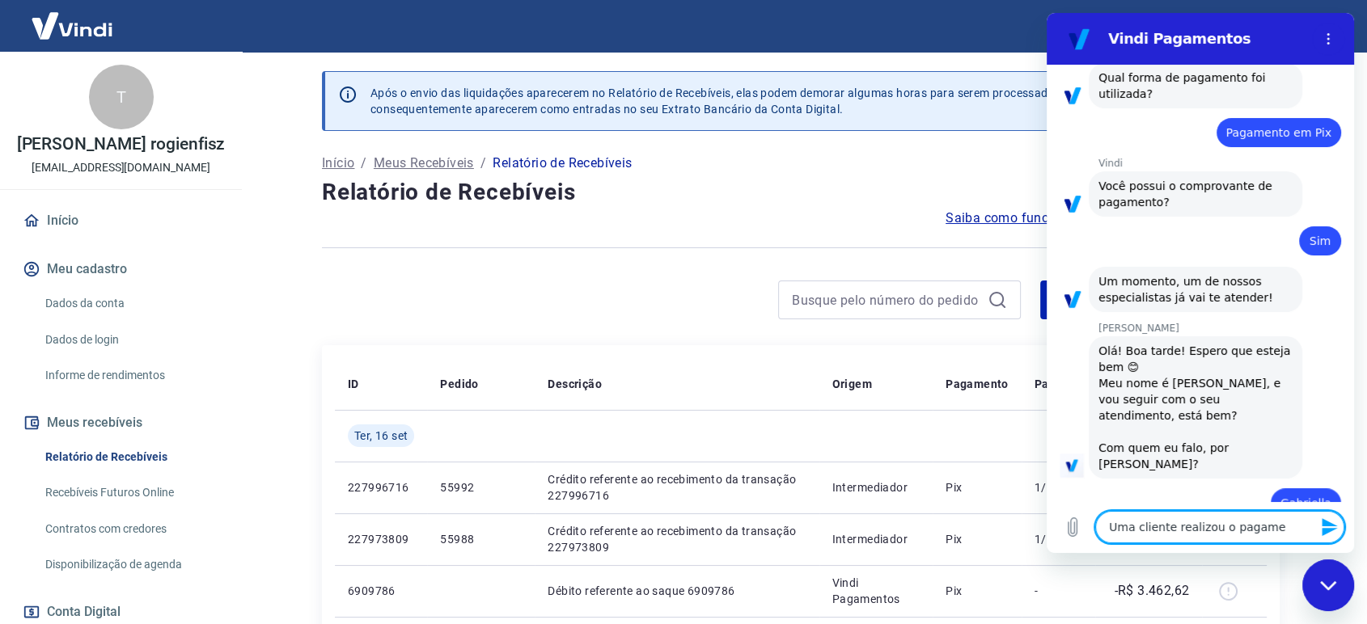
type textarea "x"
type textarea "Uma cliente realizou o pagament"
type textarea "x"
type textarea "Uma cliente realizou o pagamento"
type textarea "x"
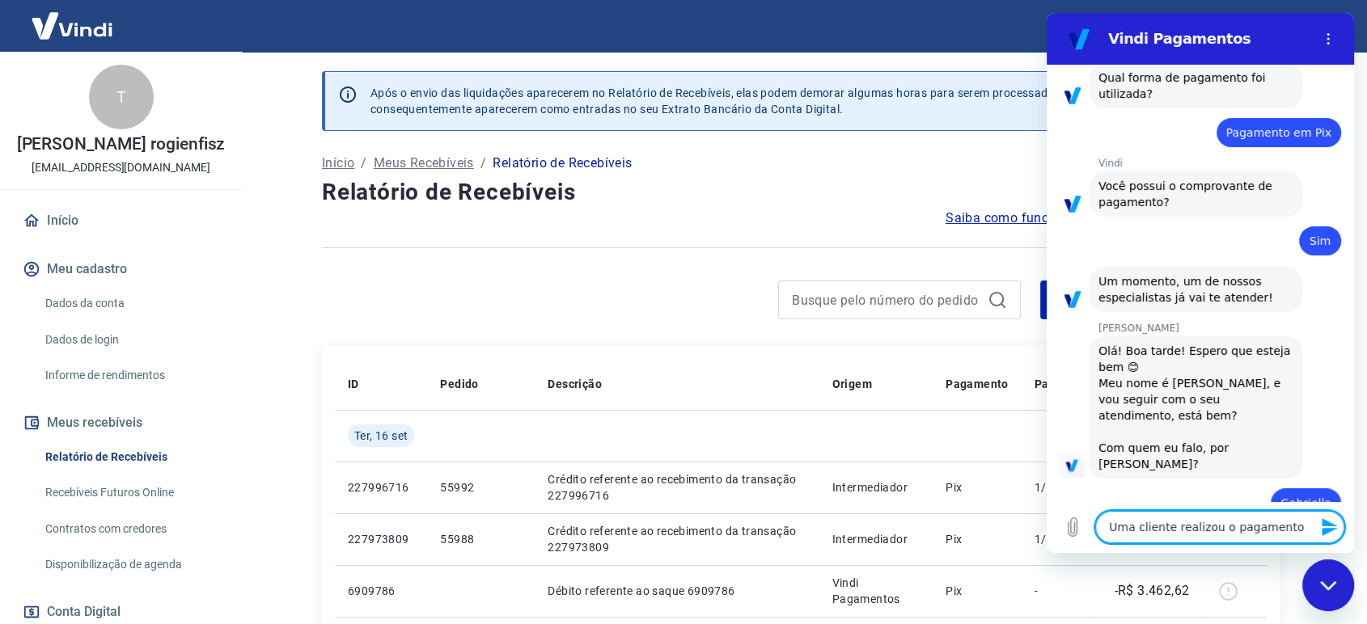
type textarea "Uma cliente realizou o pagamento"
type textarea "x"
type textarea "Uma cliente realizou o pagamento d"
type textarea "x"
type textarea "Uma cliente realizou o pagamento de"
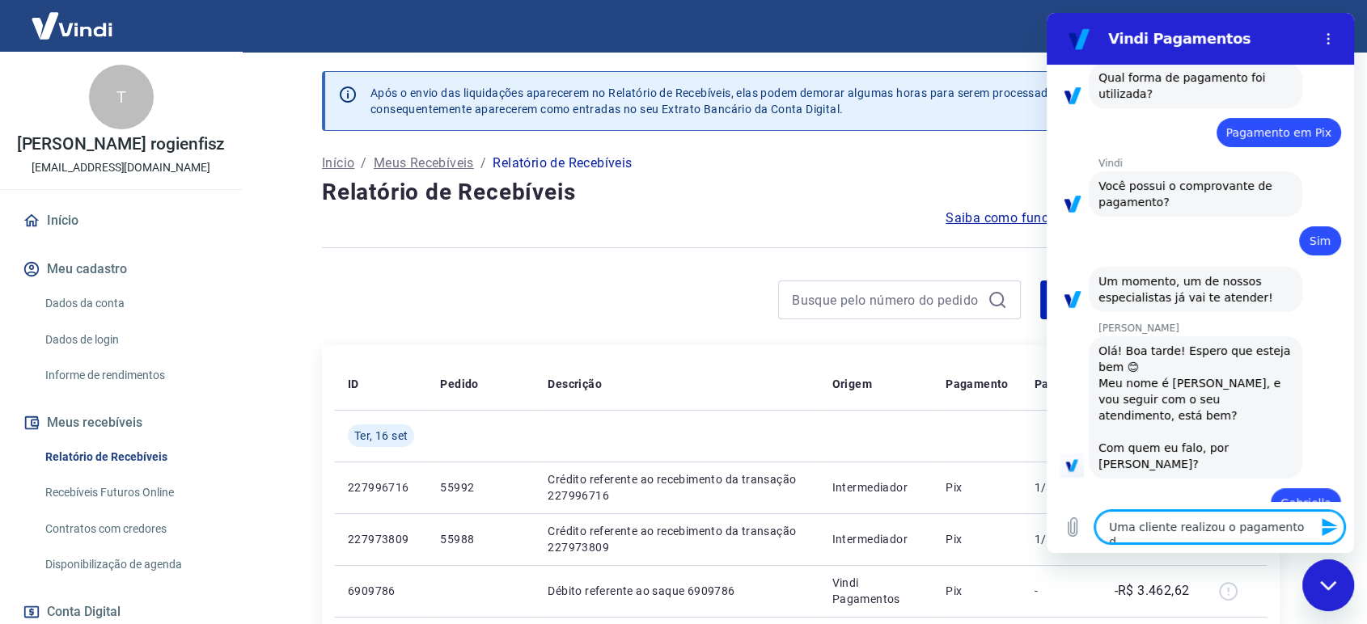
type textarea "x"
type textarea "Uma cliente realizou o pagamento de"
type textarea "x"
type textarea "Uma cliente realizou o pagamento de u"
type textarea "x"
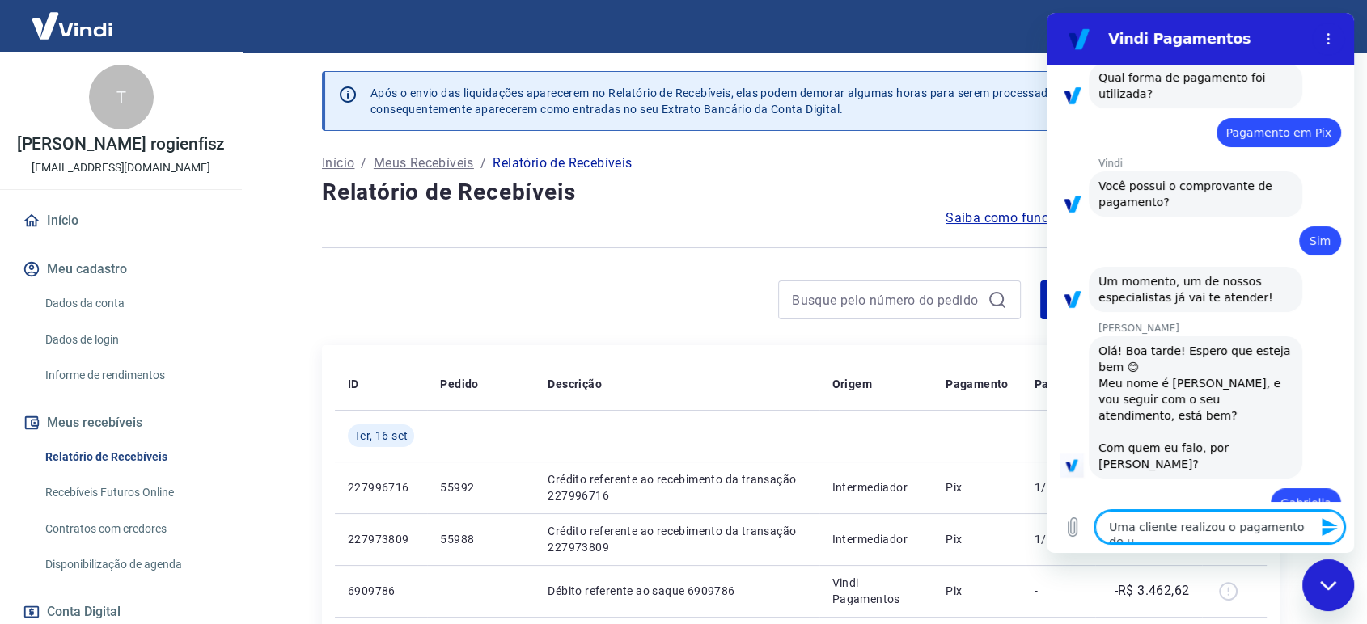
type textarea "Uma cliente realizou o pagamento de um"
type textarea "x"
type textarea "Uma cliente realizou o pagamento de uma"
type textarea "x"
type textarea "Uma cliente realizou o pagamento de uma"
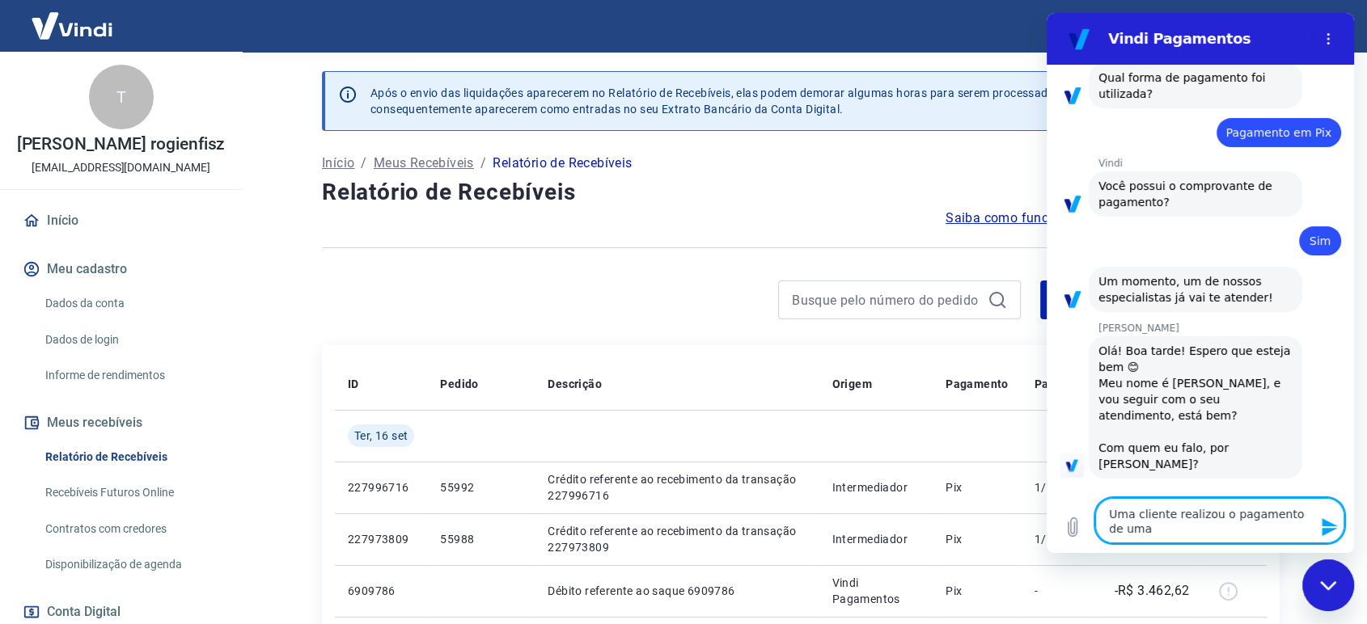
type textarea "x"
type textarea "Uma cliente realizou o pagamento de uma"
type textarea "x"
type textarea "Uma cliente realizou o pagamento de um"
type textarea "x"
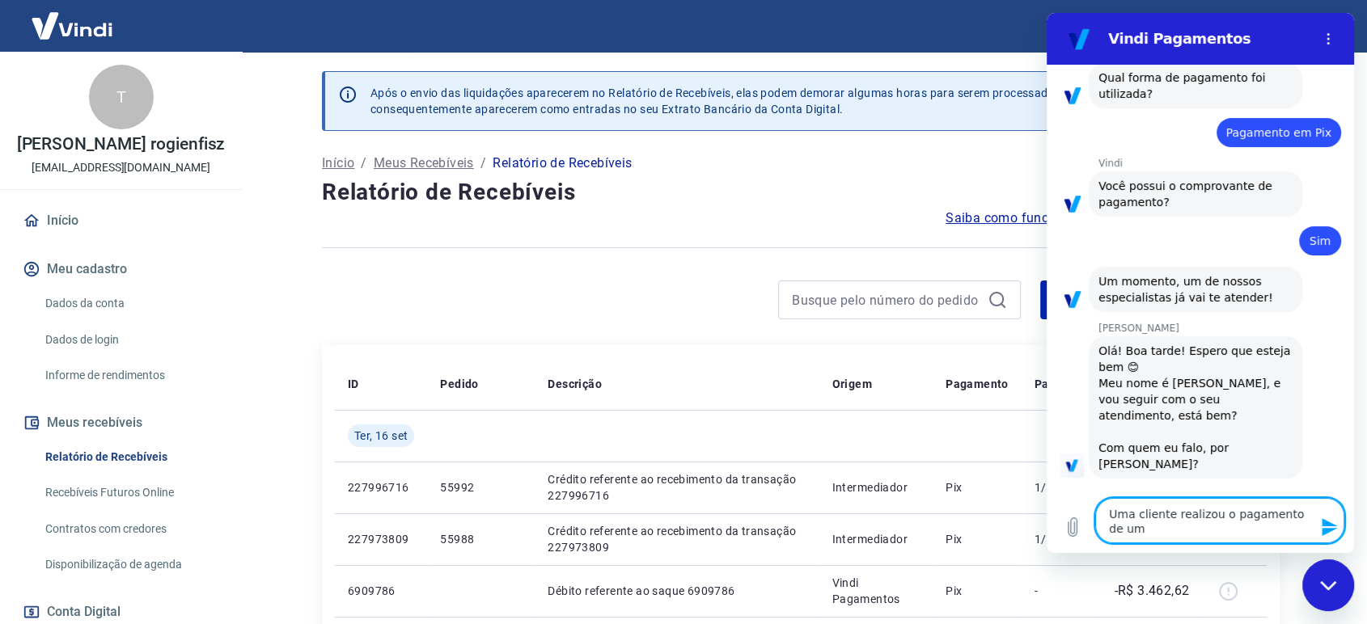
type textarea "Uma cliente realizou o pagamento de u"
type textarea "x"
type textarea "Uma cliente realizou o pagamento de"
type textarea "x"
type textarea "Uma cliente realizou o pagamento de"
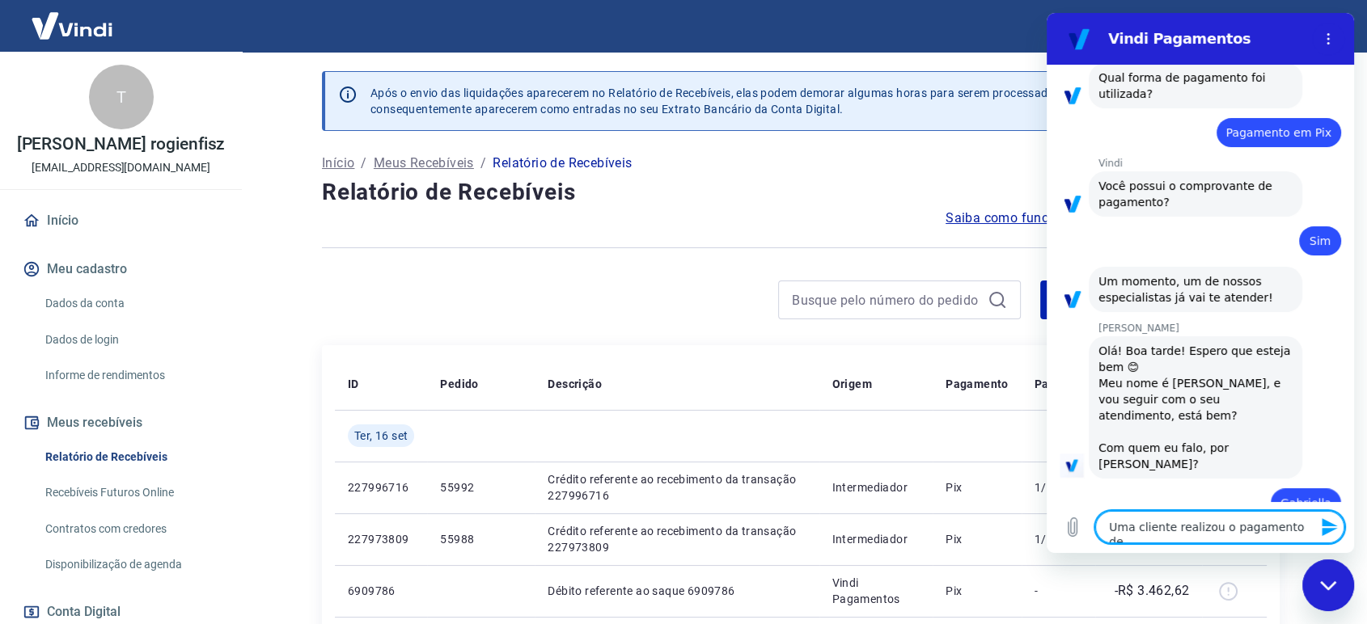
type textarea "x"
type textarea "Uma cliente realizou o pagamento de"
type textarea "x"
type textarea "Uma cliente realizou o pagamento de u"
type textarea "x"
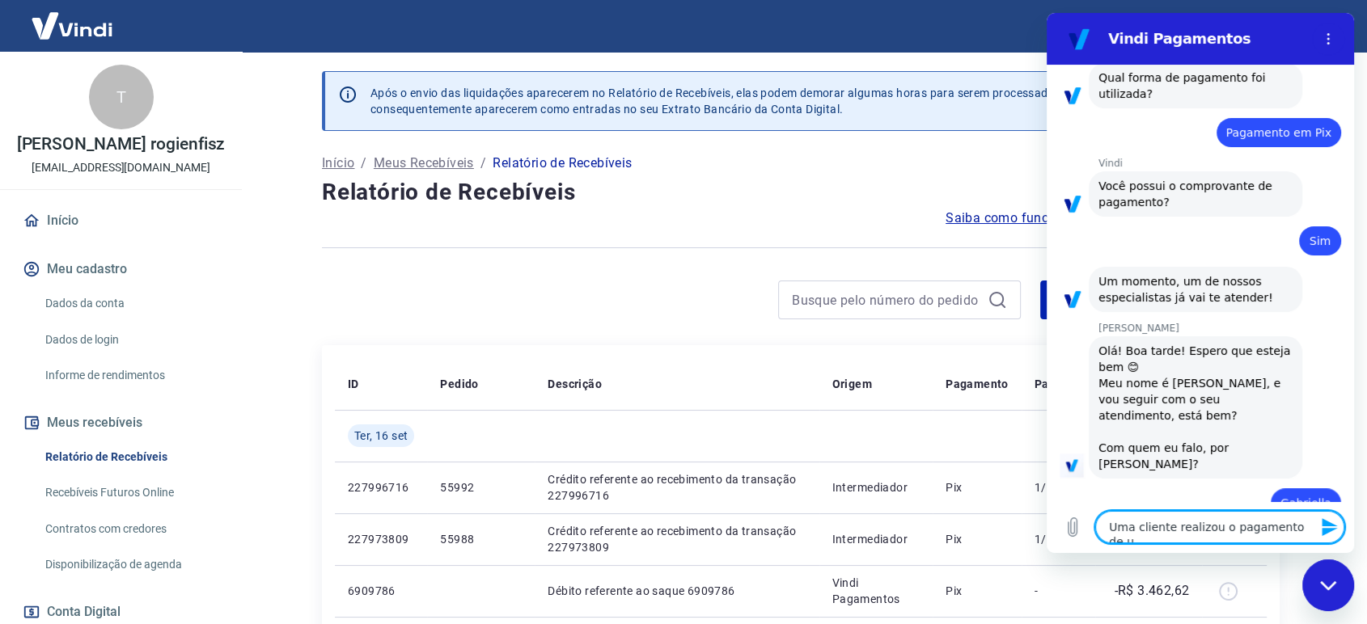
type textarea "Uma cliente realizou o pagamento de um"
type textarea "x"
type textarea "Uma cliente realizou o pagamento de um"
type textarea "x"
type textarea "Uma cliente realizou o pagamento de um p"
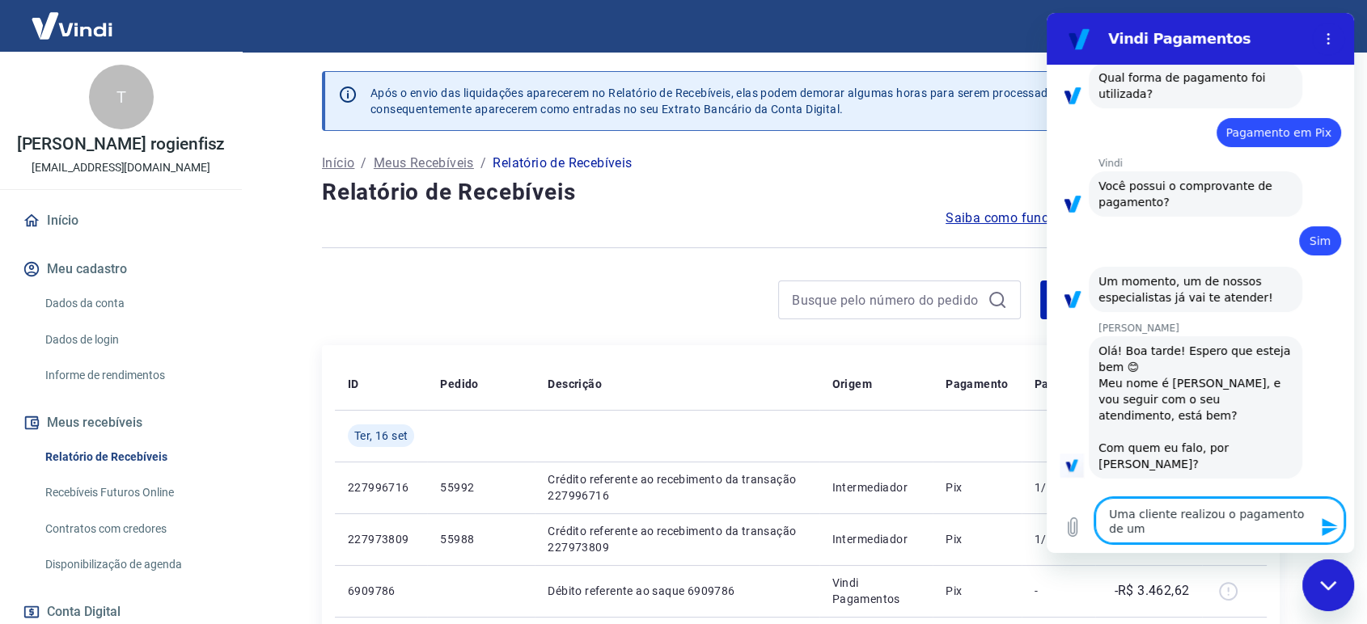
type textarea "x"
type textarea "Uma cliente realizou o pagamento de um pe"
type textarea "x"
type textarea "Uma cliente realizou o pagamento de um ped"
type textarea "x"
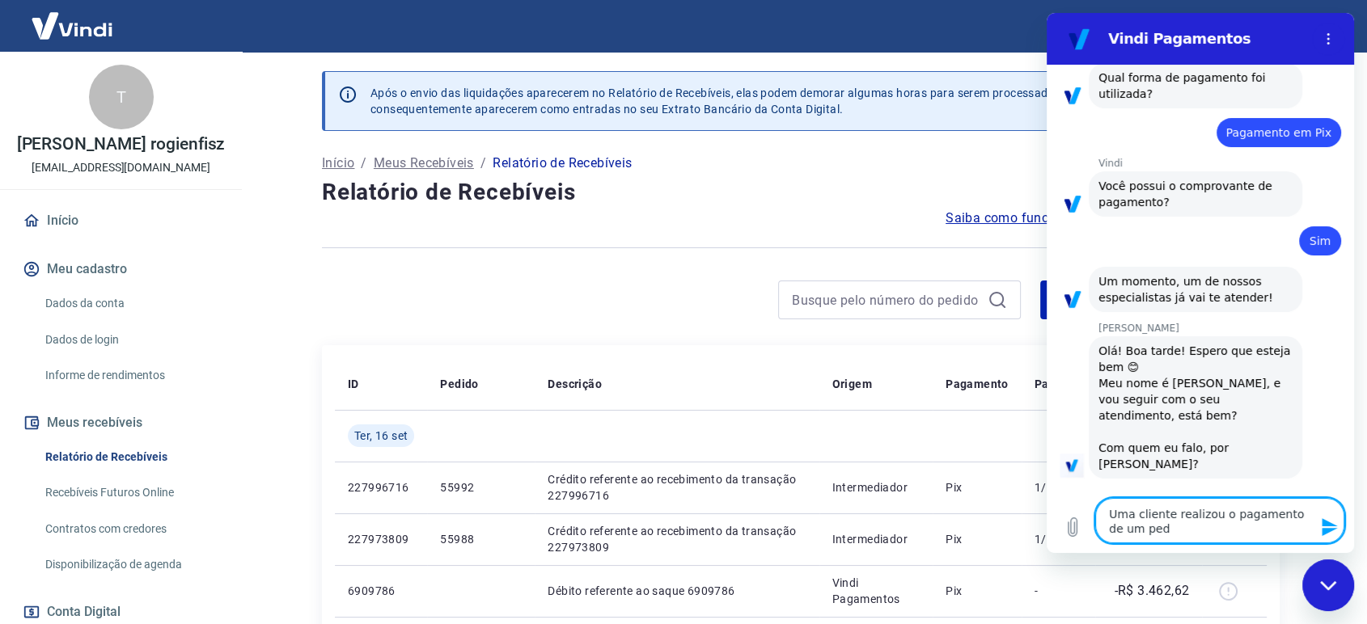
type textarea "Uma cliente realizou o pagamento de um pedi"
type textarea "x"
type textarea "Uma cliente realizou o pagamento de um pedid"
type textarea "x"
type textarea "Uma cliente realizou o pagamento de um pedido"
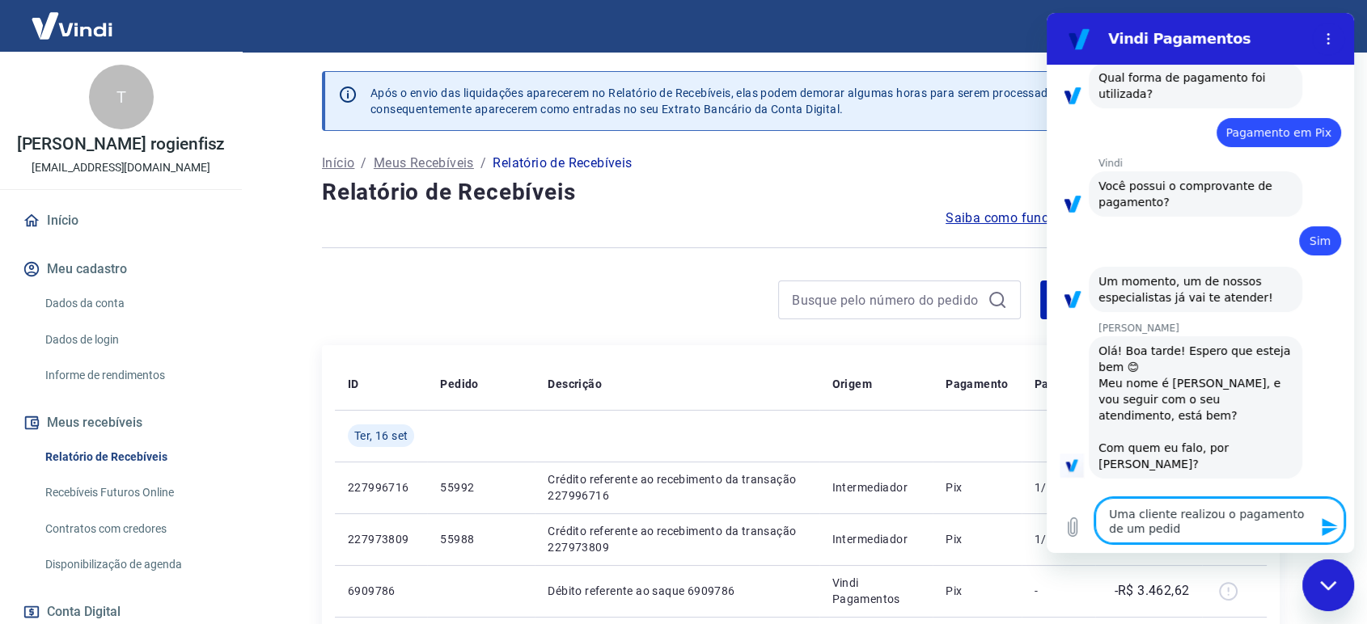
type textarea "x"
type textarea "Uma cliente realizou o pagamento de um pedido"
type textarea "x"
type textarea "Uma cliente realizou o pagamento de um pedido v"
type textarea "x"
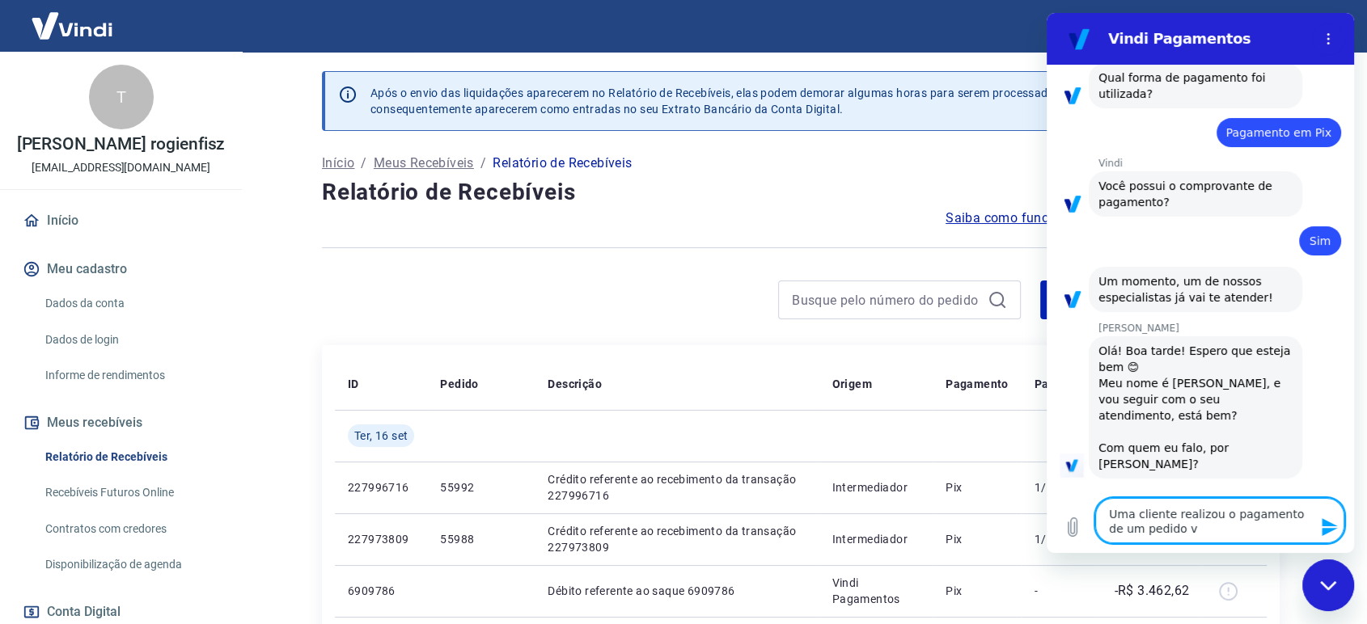
type textarea "Uma cliente realizou o pagamento de um pedido vi"
type textarea "x"
type textarea "Uma cliente realizou o pagamento de um pedido via"
type textarea "x"
type textarea "Uma cliente realizou o pagamento de um pedido via"
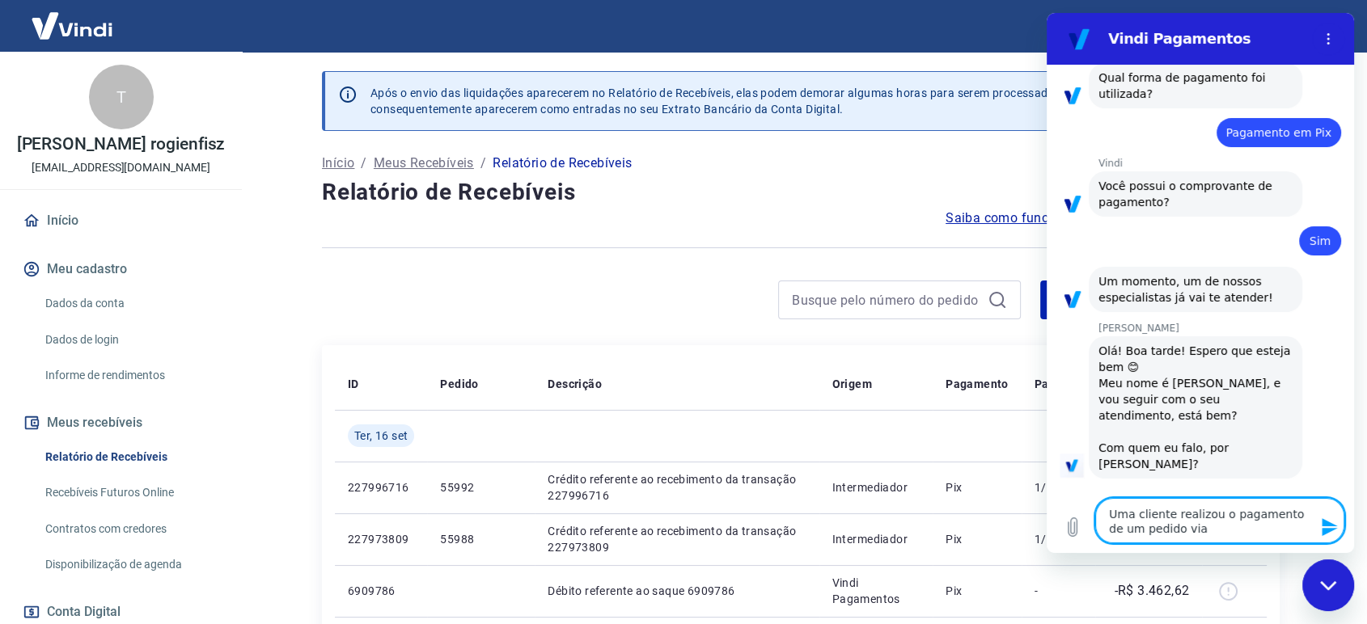
type textarea "x"
type textarea "Uma cliente realizou o pagamento de um pedido via p"
type textarea "x"
type textarea "Uma cliente realizou o pagamento de um pedido via pi"
type textarea "x"
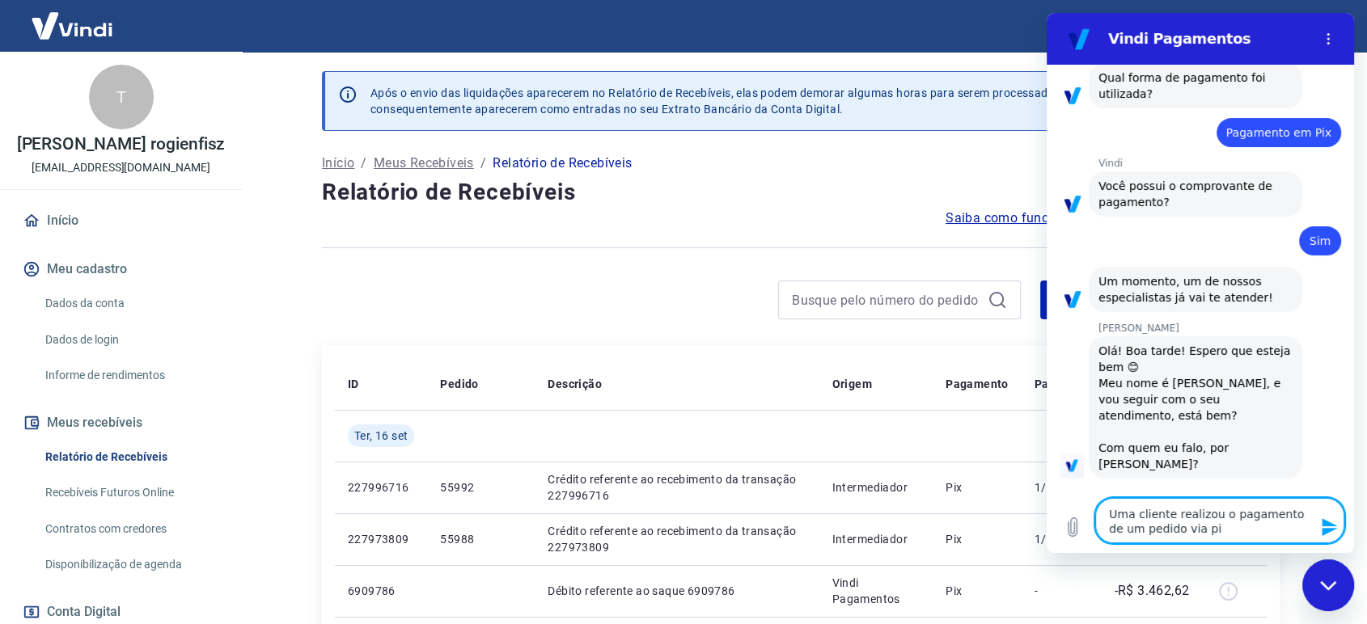
type textarea "Uma cliente realizou o pagamento de um pedido via pix"
type textarea "x"
type textarea "Uma cliente realizou o pagamento de um pedido via pix"
type textarea "x"
type textarea "Uma cliente realizou o pagamento de um pedido via pix n"
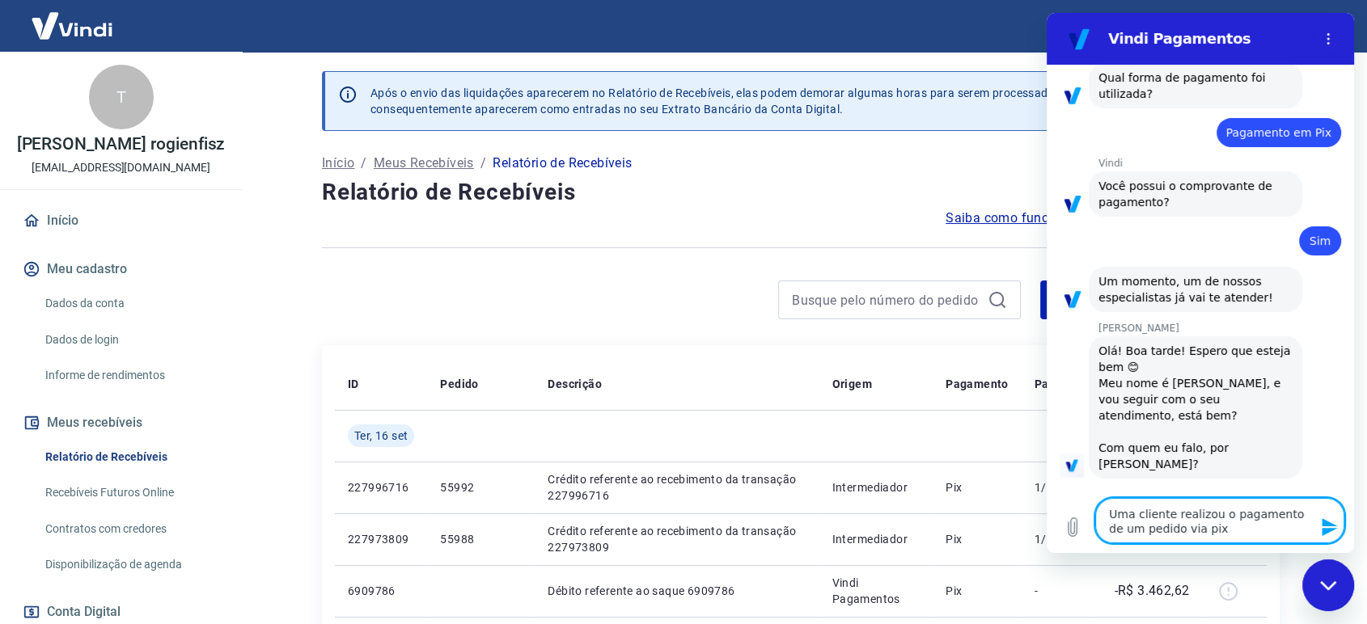
type textarea "x"
type textarea "Uma cliente realizou o pagamento de um pedido via pix ne"
type textarea "x"
type textarea "Uma cliente realizou o pagamento de um pedido via pix n"
type textarea "x"
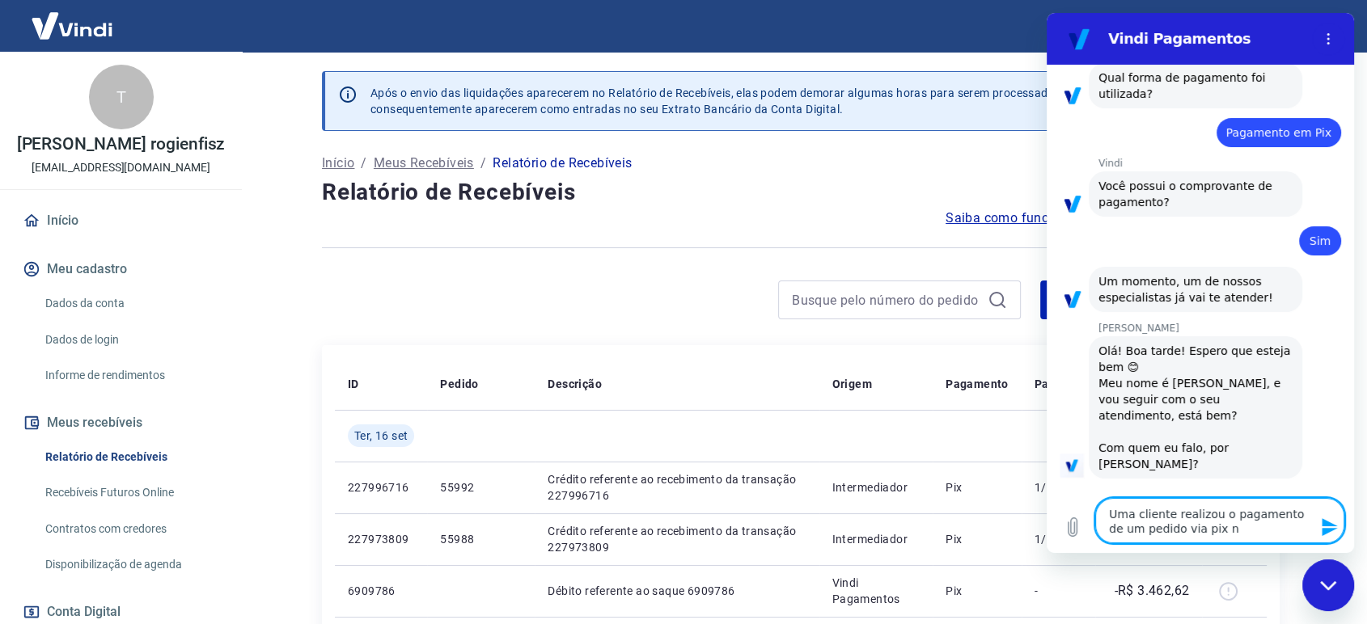
type textarea "Uma cliente realizou o pagamento de um pedido via pix"
type textarea "x"
type textarea "Uma cliente realizou o pagamento de um pedido via pix h"
type textarea "x"
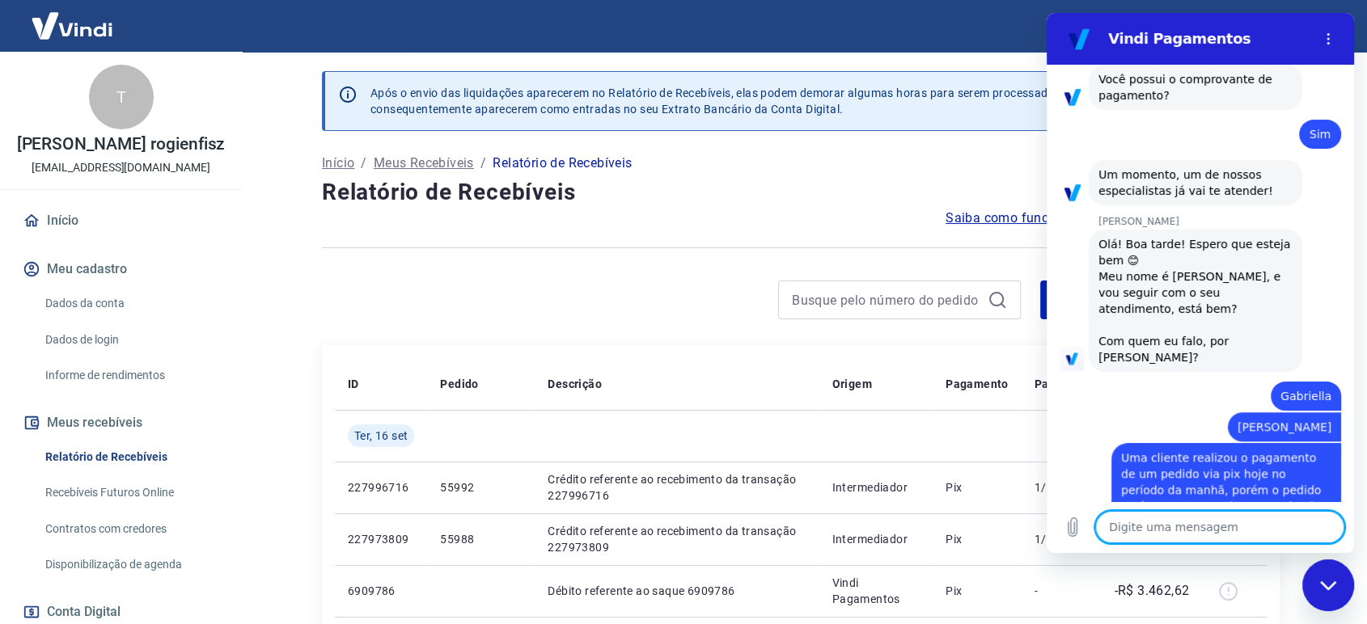
scroll to position [1301, 0]
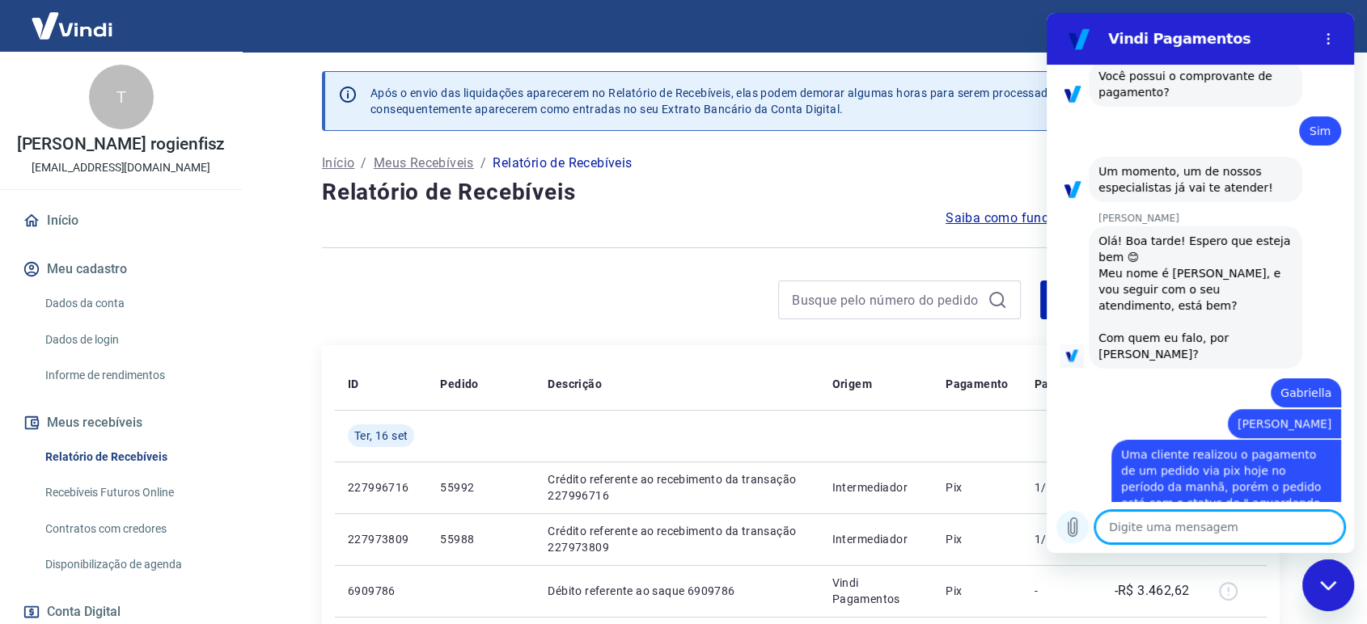
click at [1076, 539] on button "Carregar arquivo" at bounding box center [1072, 527] width 32 height 32
click at [1074, 527] on icon "Carregar arquivo" at bounding box center [1073, 528] width 9 height 19
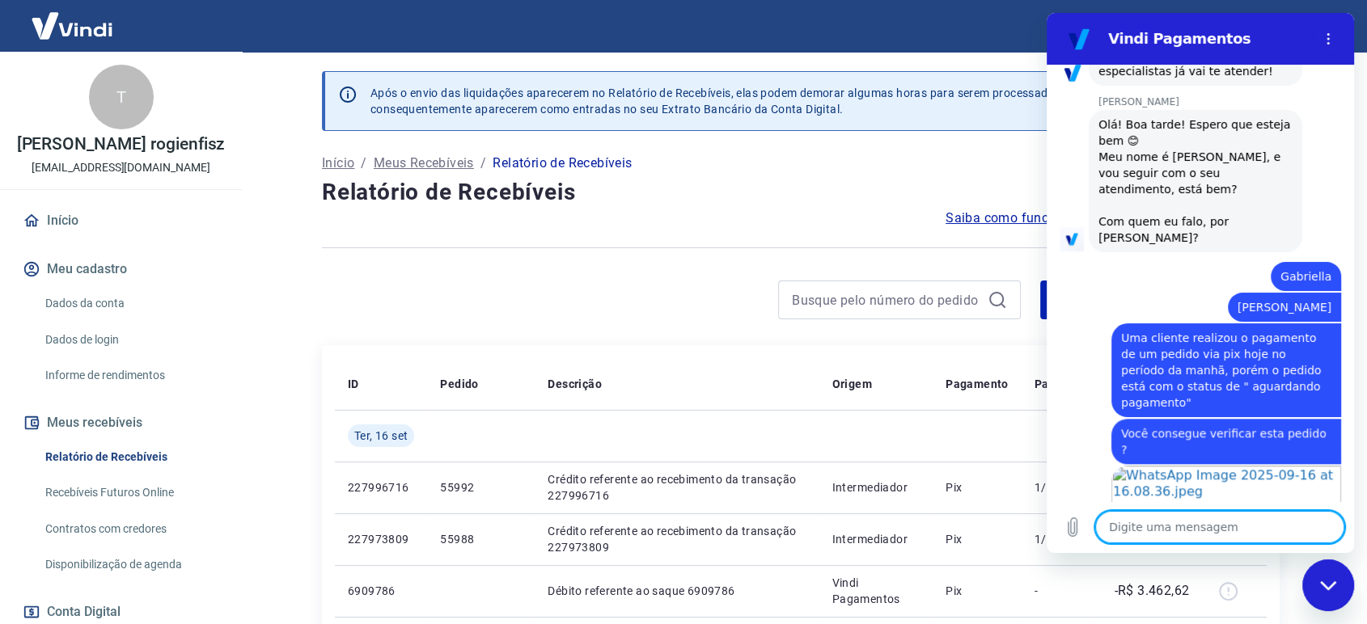
scroll to position [1420, 0]
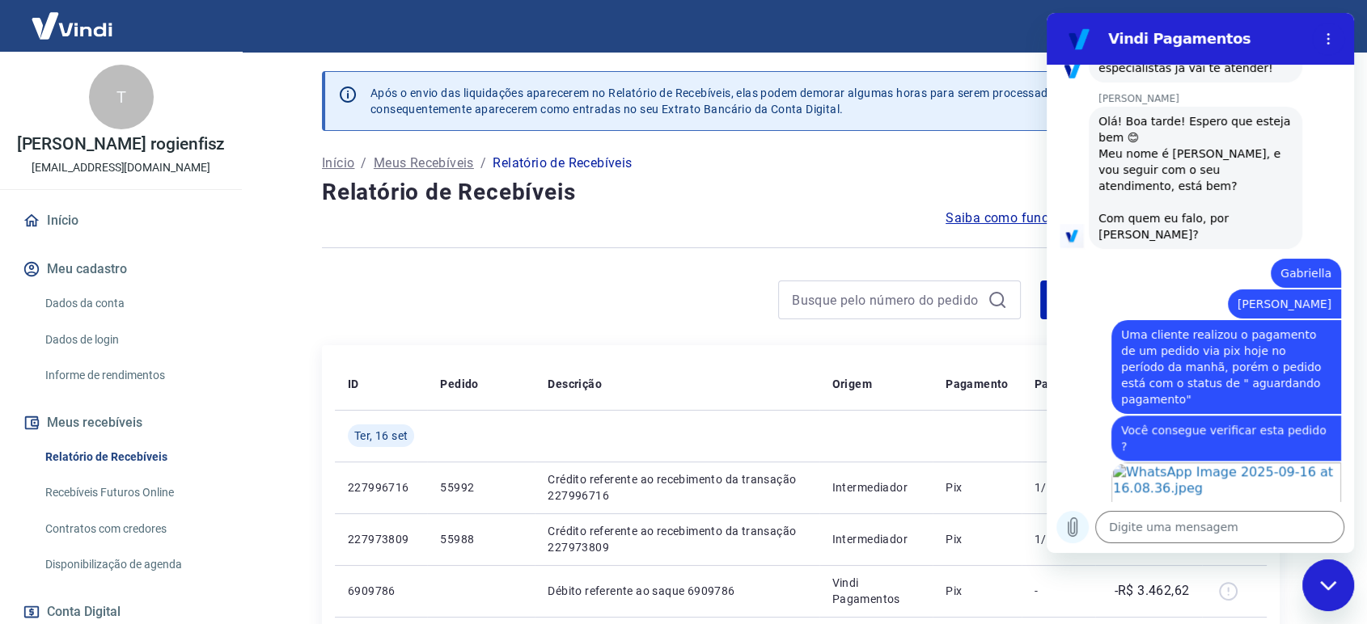
click at [1071, 524] on icon "Carregar arquivo" at bounding box center [1072, 527] width 19 height 19
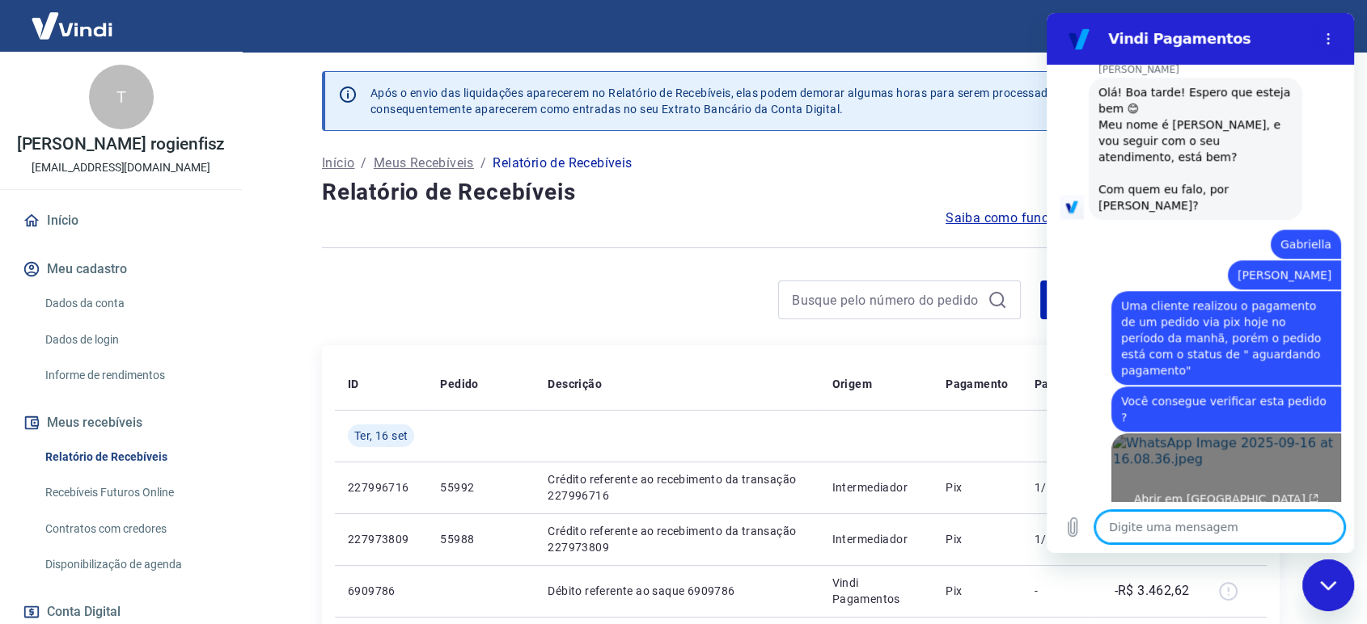
scroll to position [1610, 0]
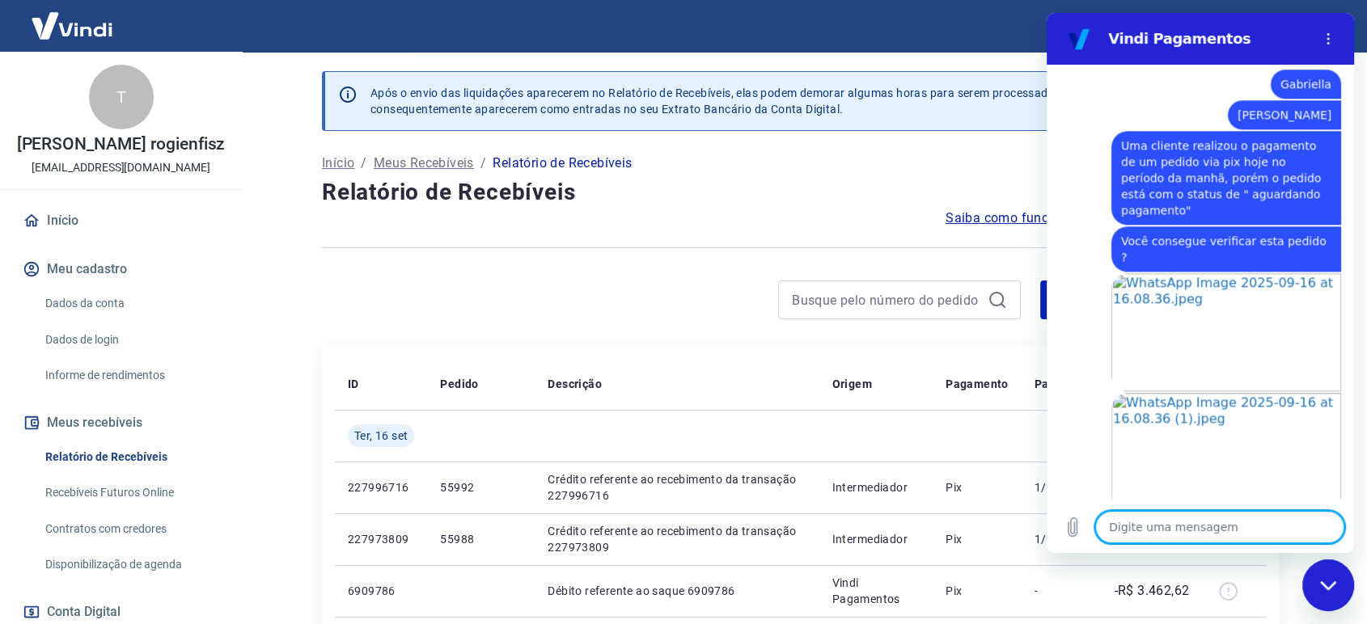
click at [1161, 523] on textarea at bounding box center [1219, 527] width 249 height 32
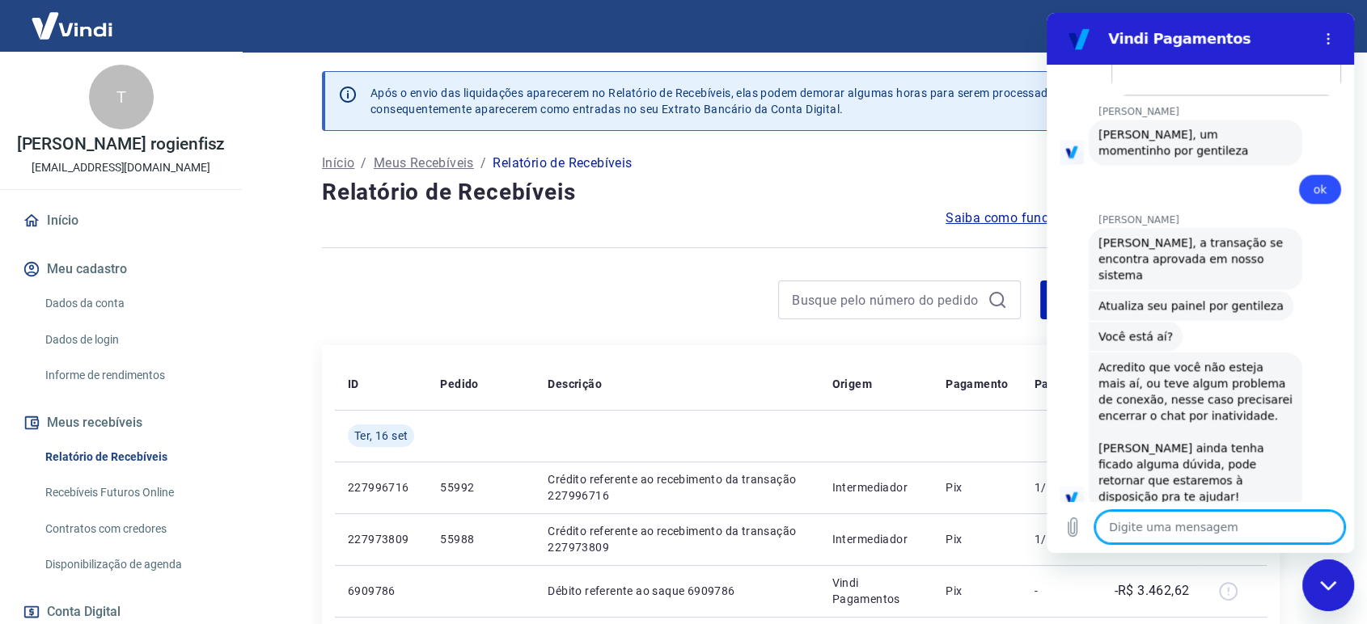
scroll to position [2030, 0]
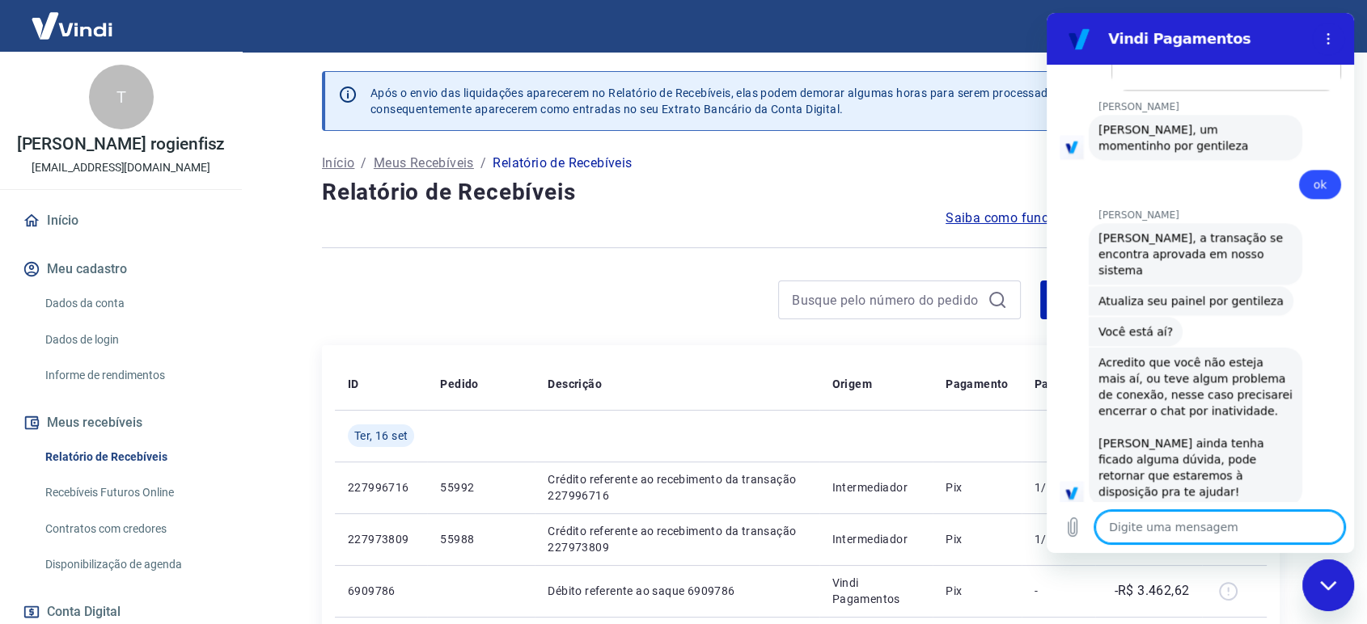
click at [1225, 597] on button "Boa 👍" at bounding box center [1229, 620] width 66 height 47
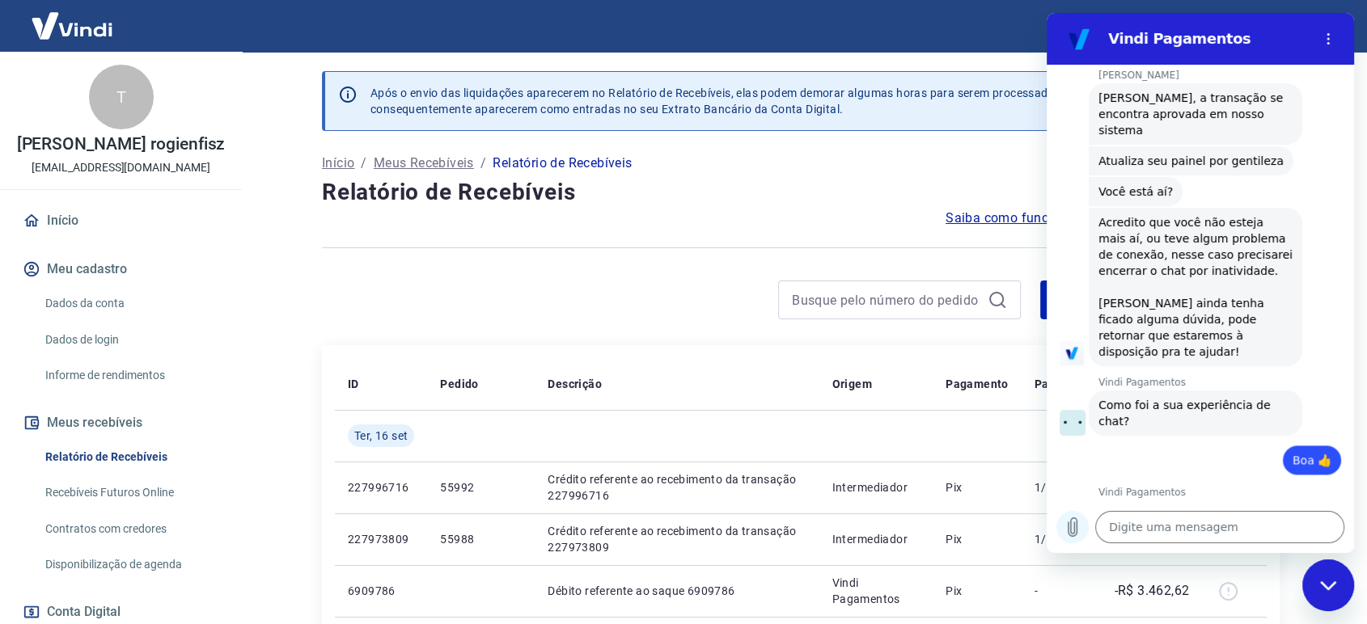
scroll to position [2169, 0]
click at [1335, 584] on icon "Fechar janela de mensagens" at bounding box center [1328, 586] width 17 height 11
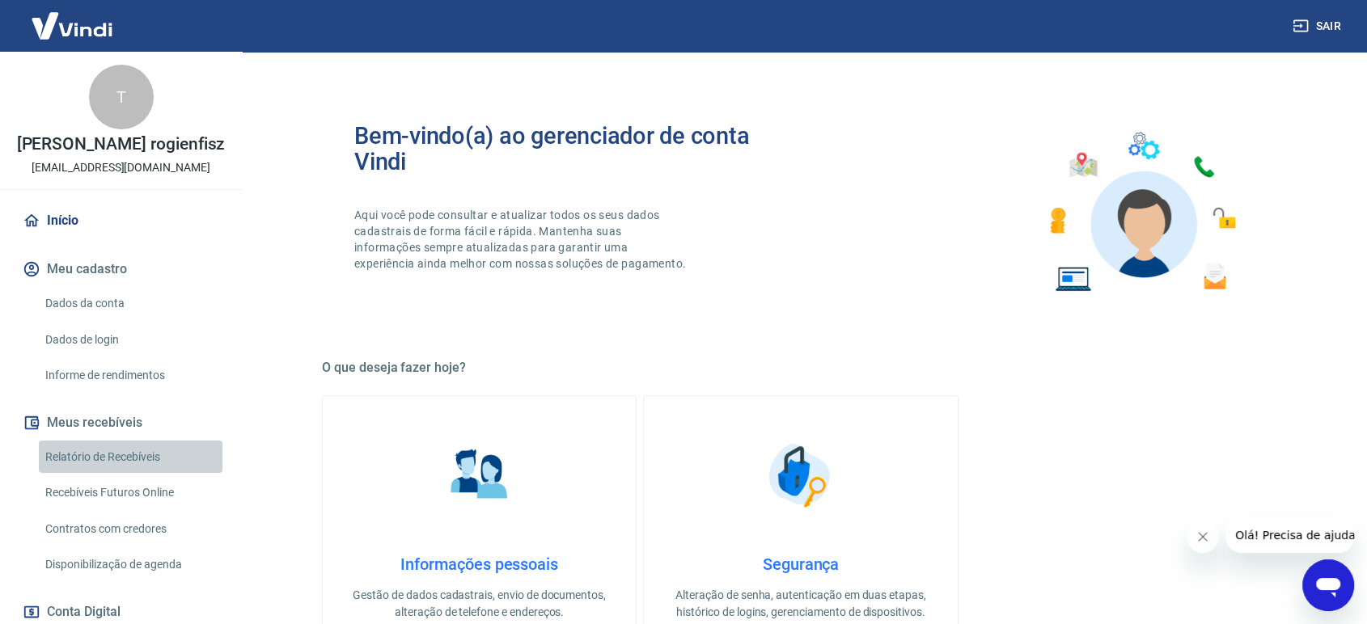
click at [133, 455] on link "Relatório de Recebíveis" at bounding box center [131, 457] width 184 height 33
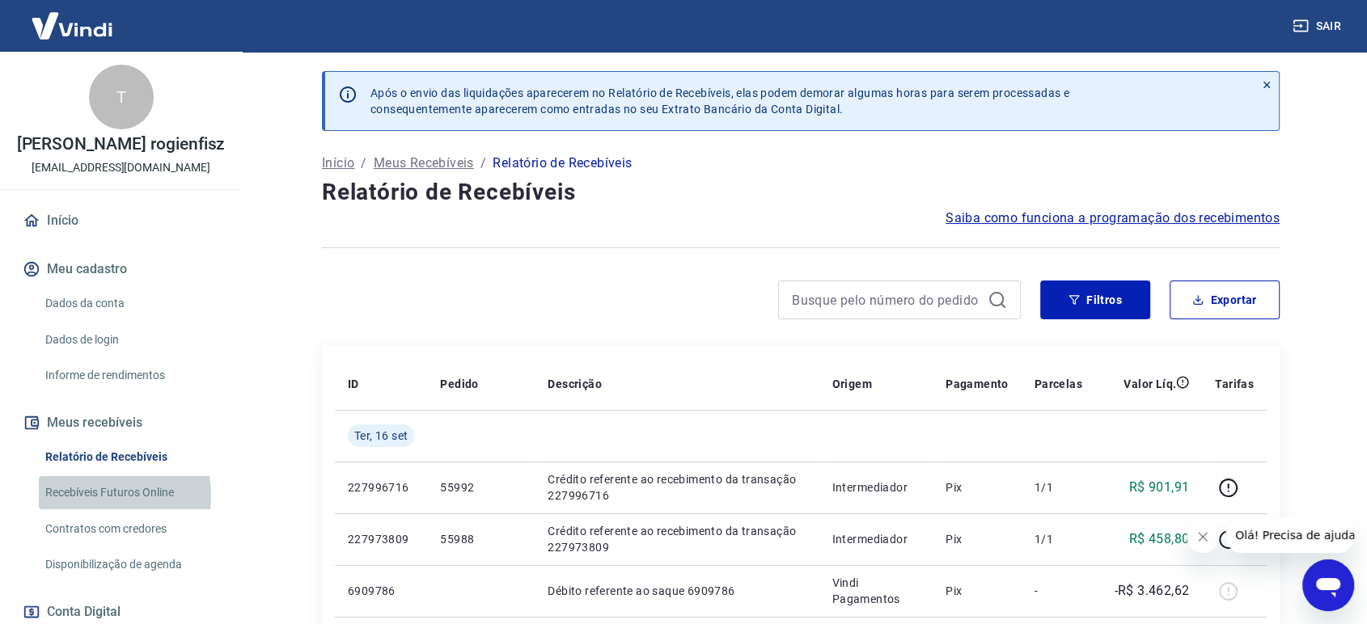
click at [100, 496] on link "Recebíveis Futuros Online" at bounding box center [131, 492] width 184 height 33
